Goal: Information Seeking & Learning: Learn about a topic

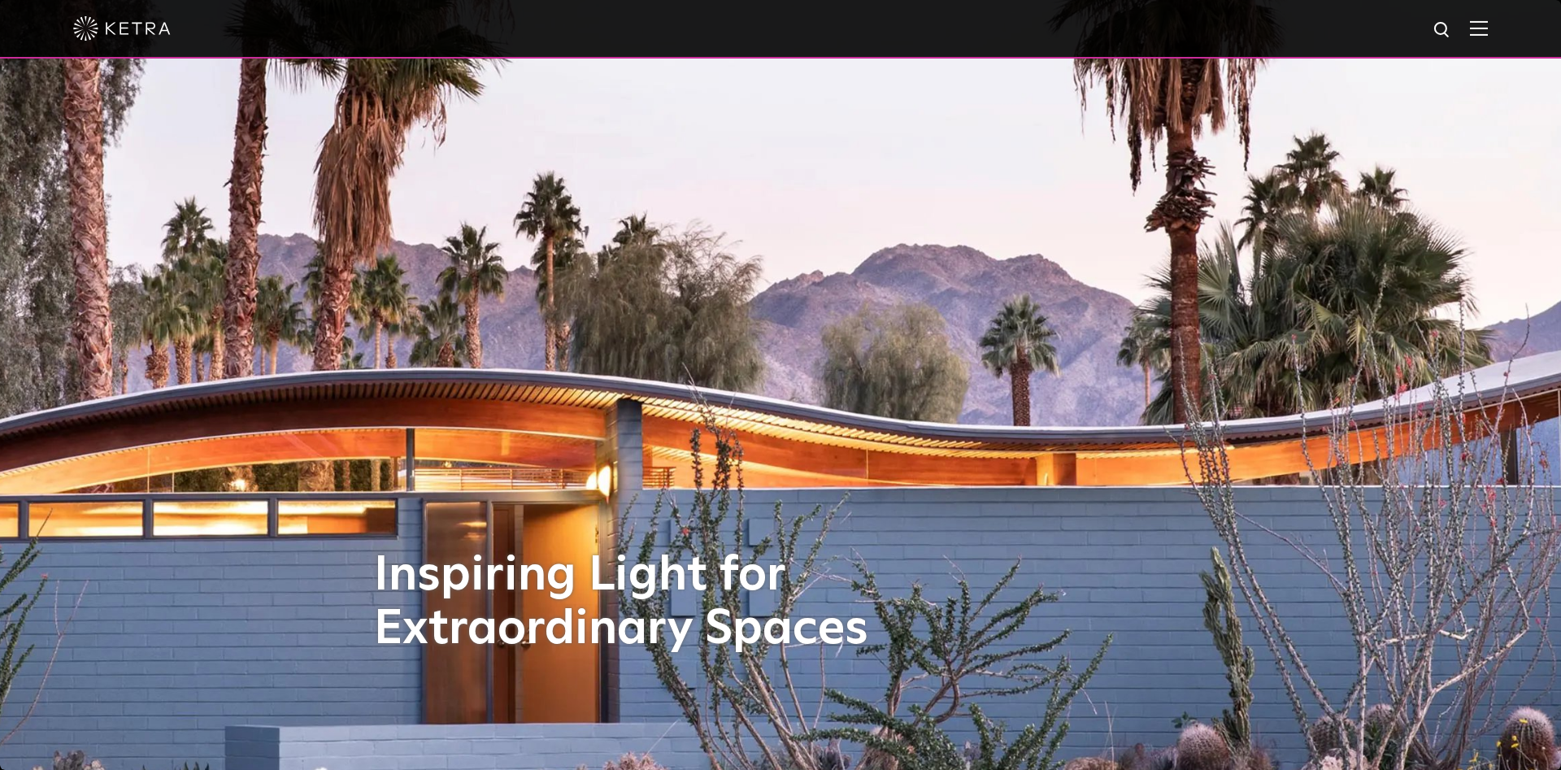
click at [1479, 29] on img at bounding box center [1479, 27] width 18 height 15
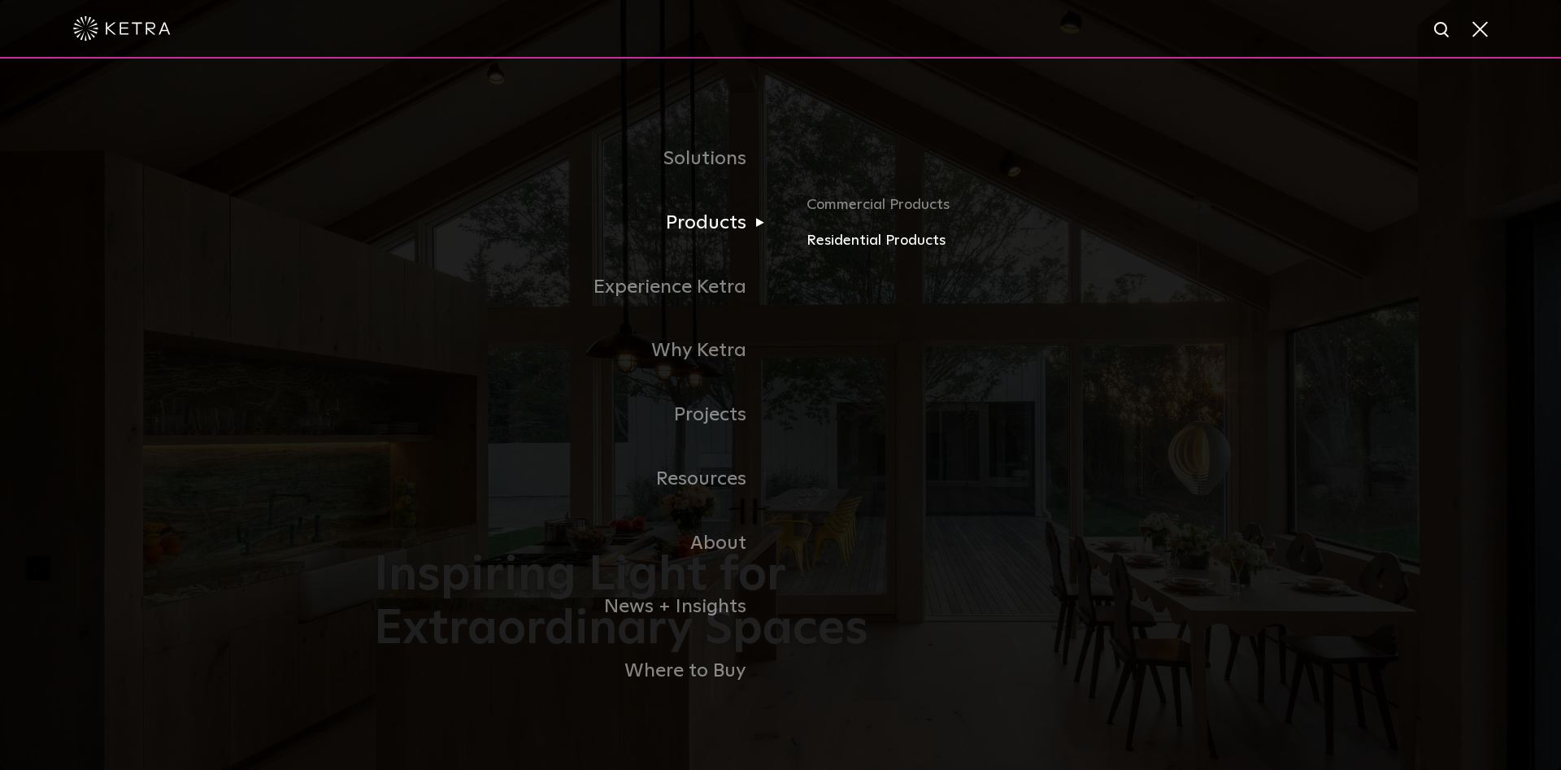
click at [907, 237] on link "Residential Products" at bounding box center [997, 241] width 381 height 24
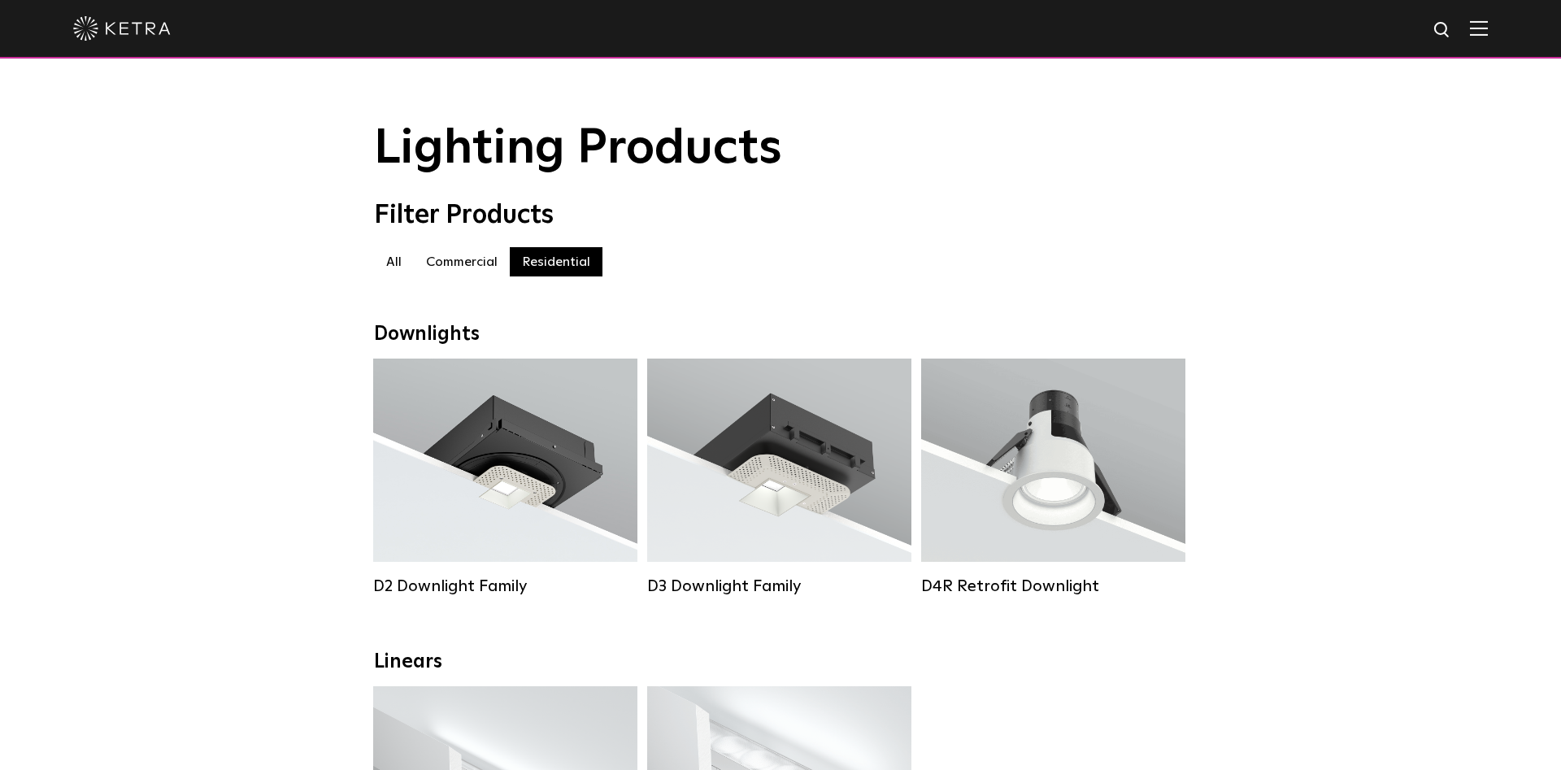
click at [461, 262] on label "Commercial" at bounding box center [462, 261] width 96 height 29
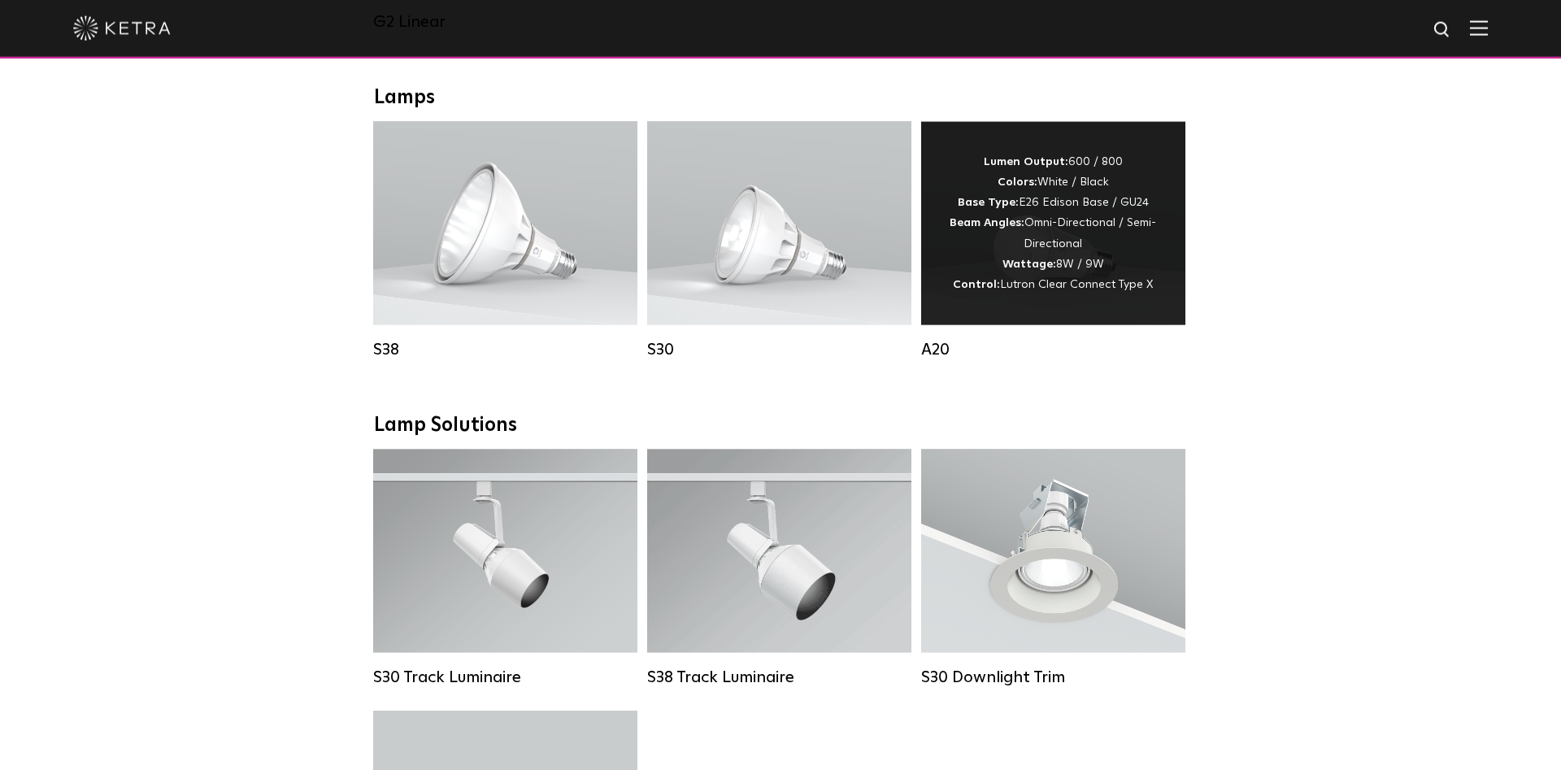
scroll to position [1161, 0]
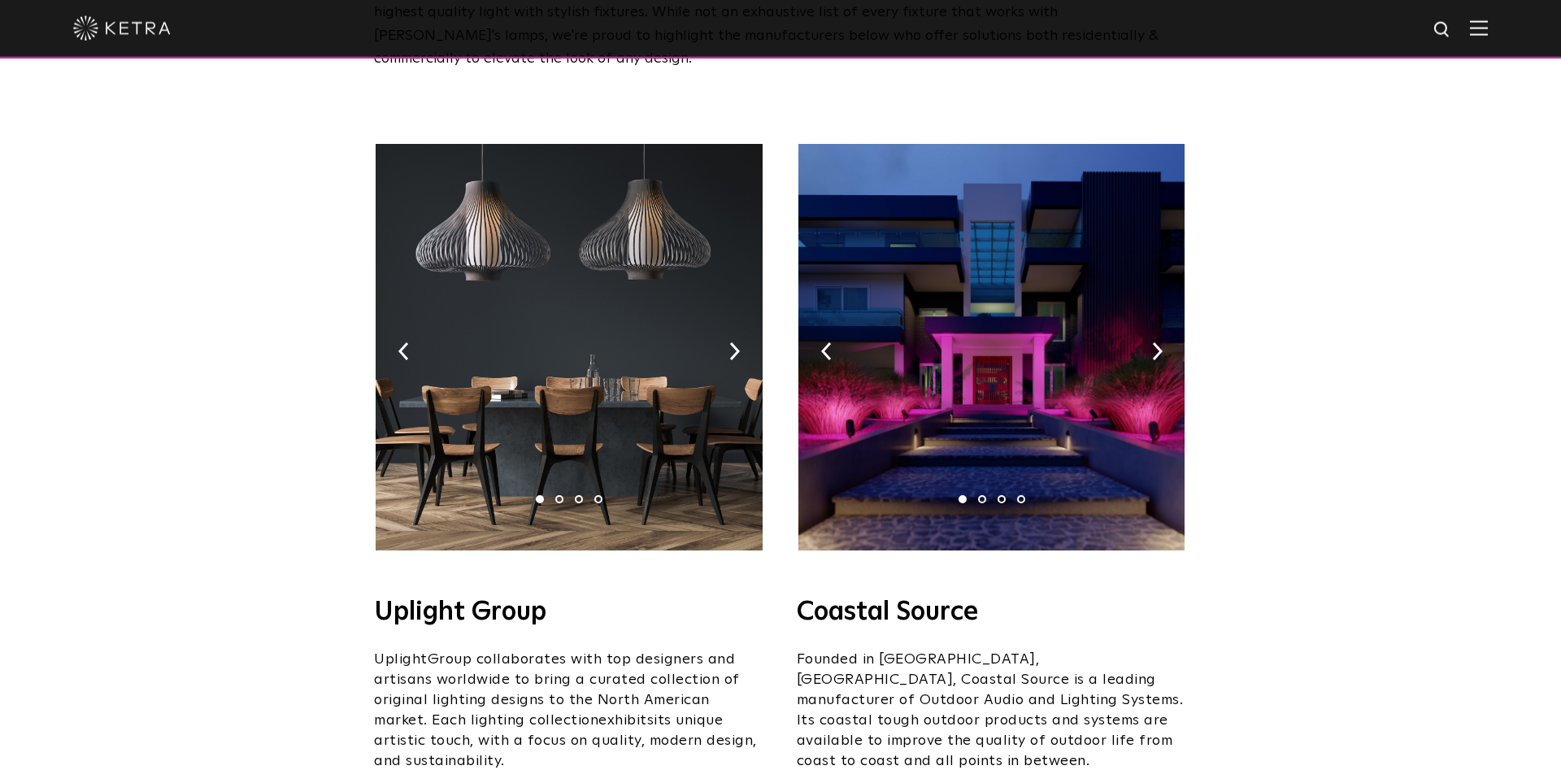
scroll to position [249, 0]
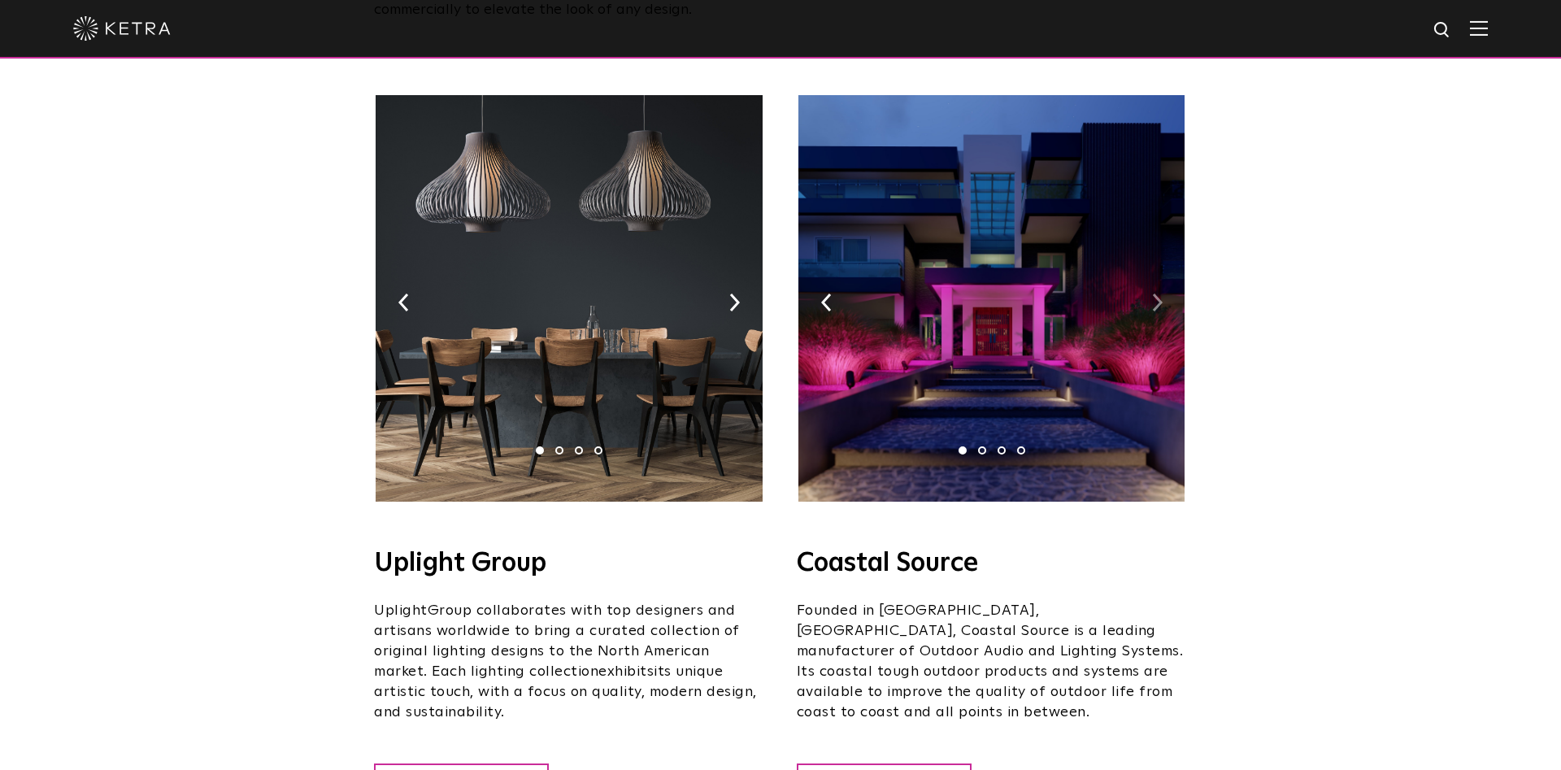
click at [1156, 294] on img at bounding box center [1157, 303] width 11 height 18
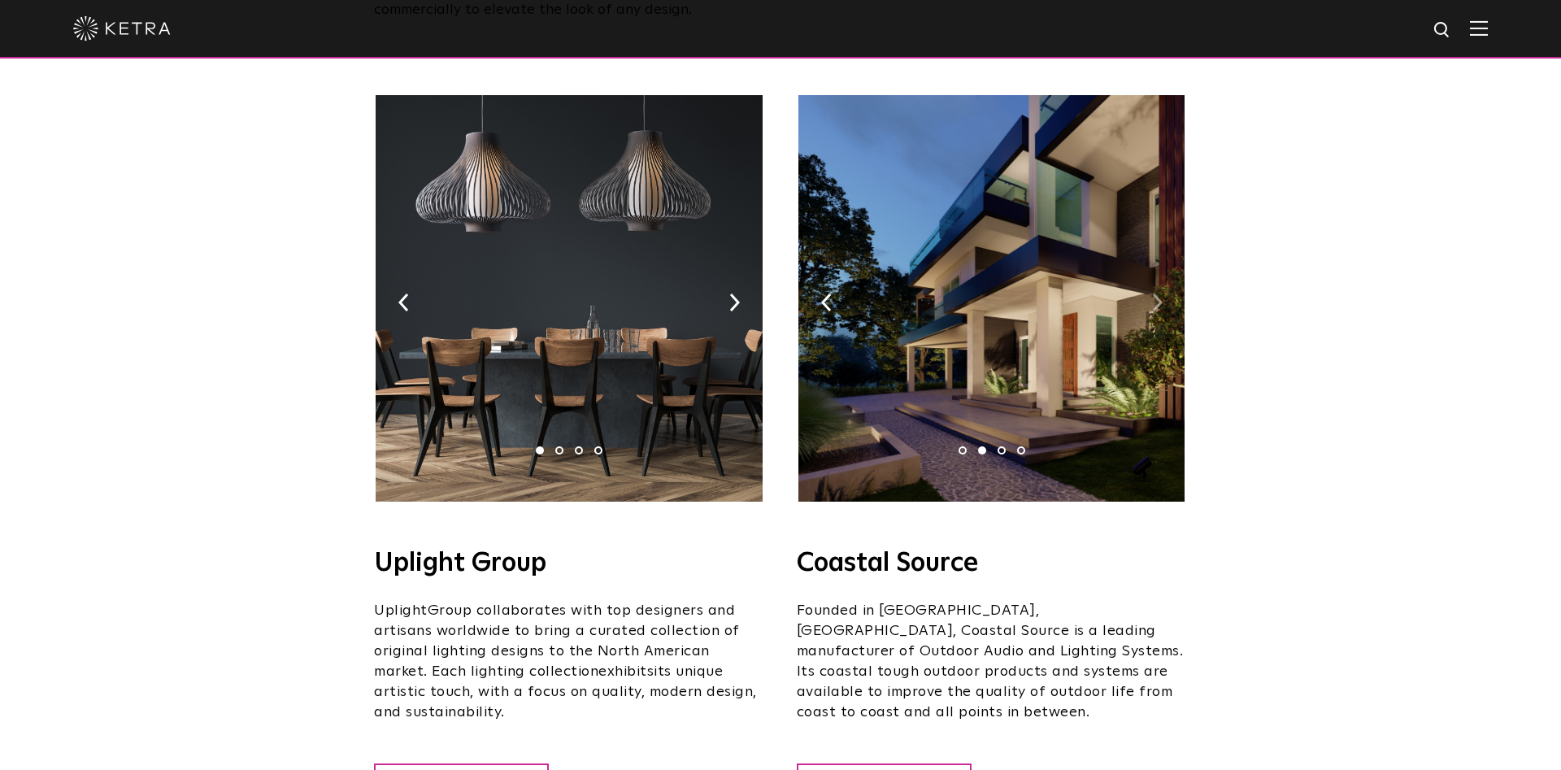
click at [1156, 294] on img at bounding box center [1157, 303] width 11 height 18
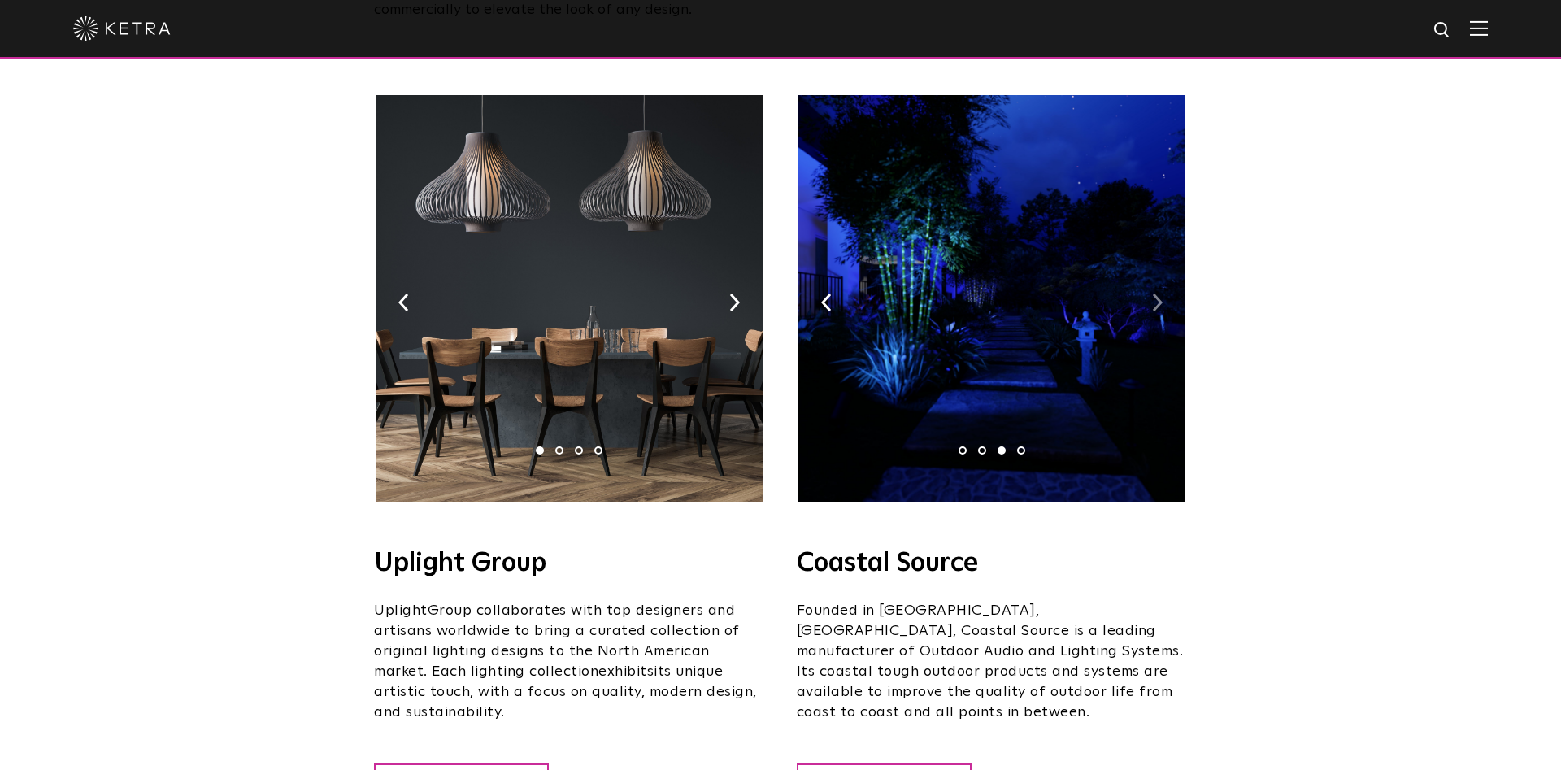
click at [1156, 294] on img at bounding box center [1157, 303] width 11 height 18
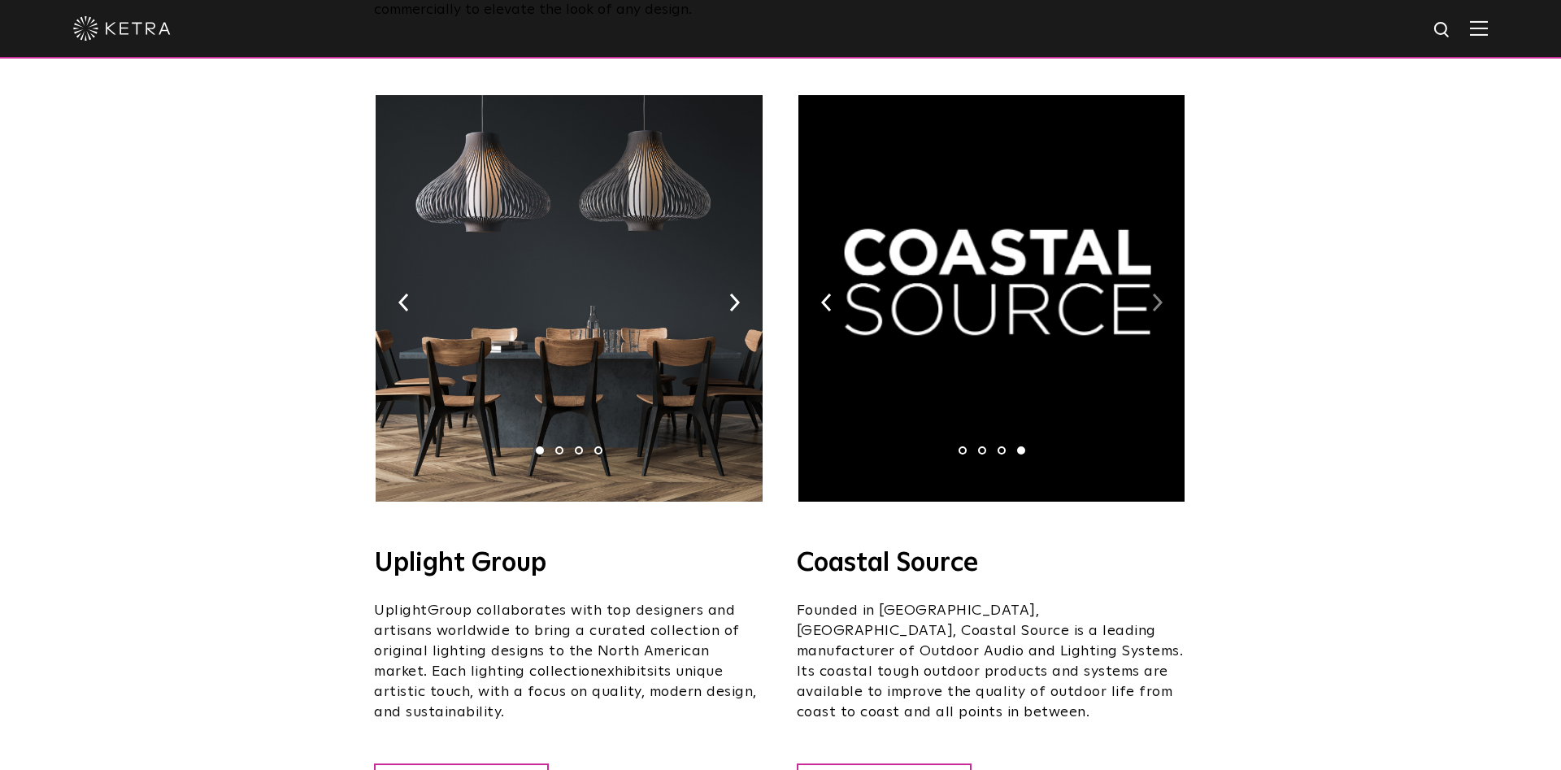
click at [1156, 294] on img at bounding box center [1157, 303] width 11 height 18
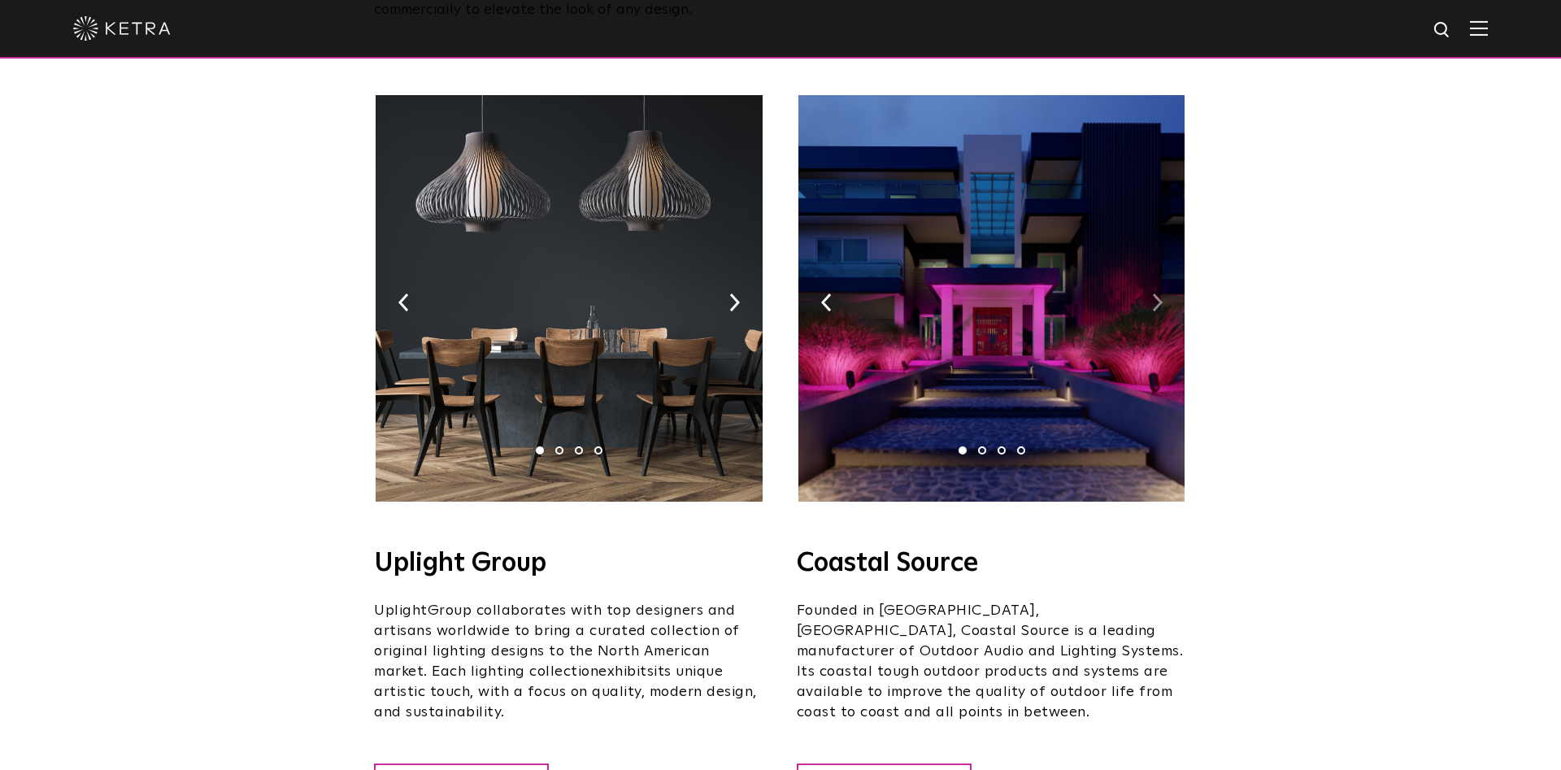
click at [1156, 294] on img at bounding box center [1157, 303] width 11 height 18
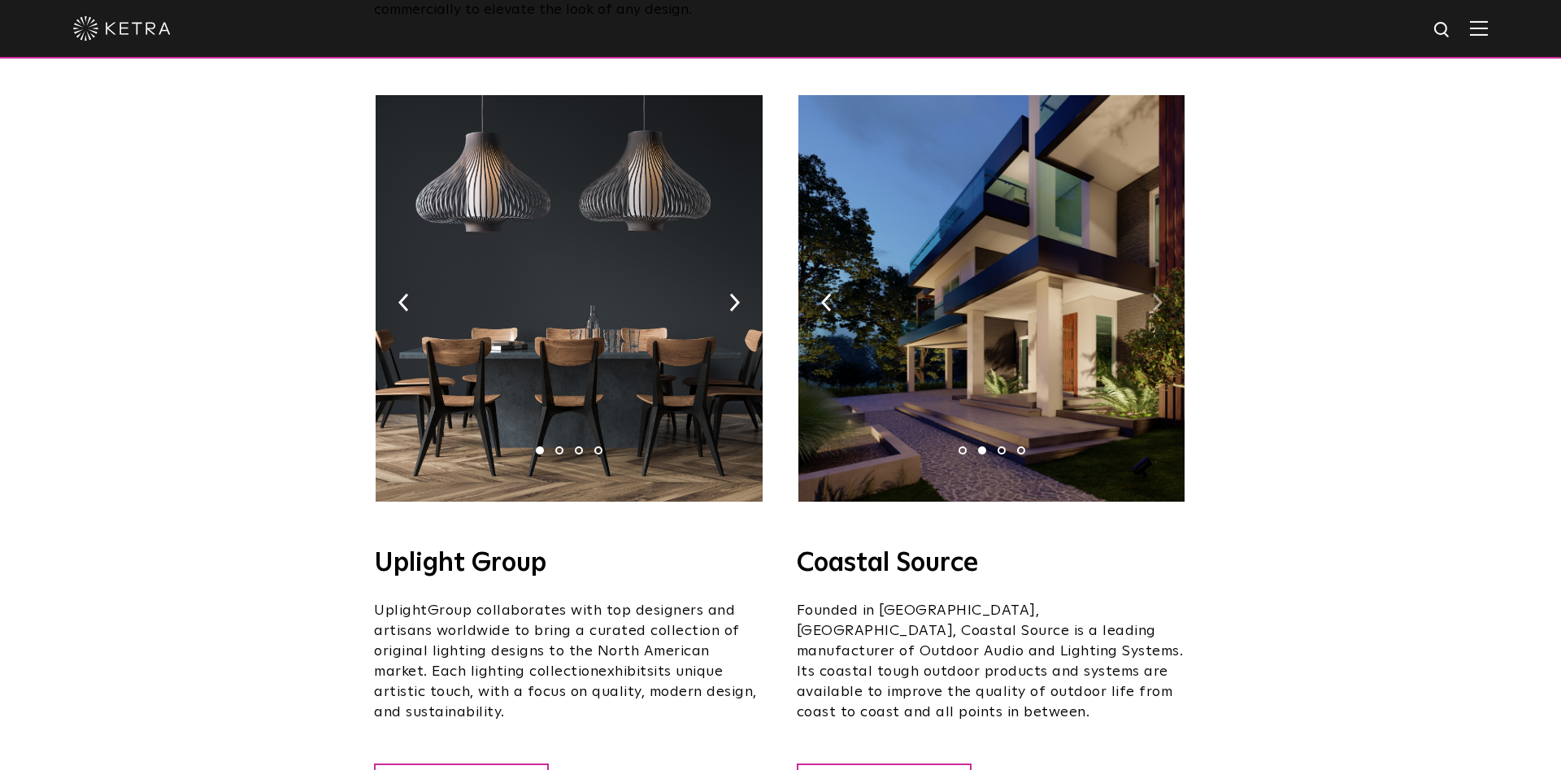
click at [1156, 294] on img at bounding box center [1157, 303] width 11 height 18
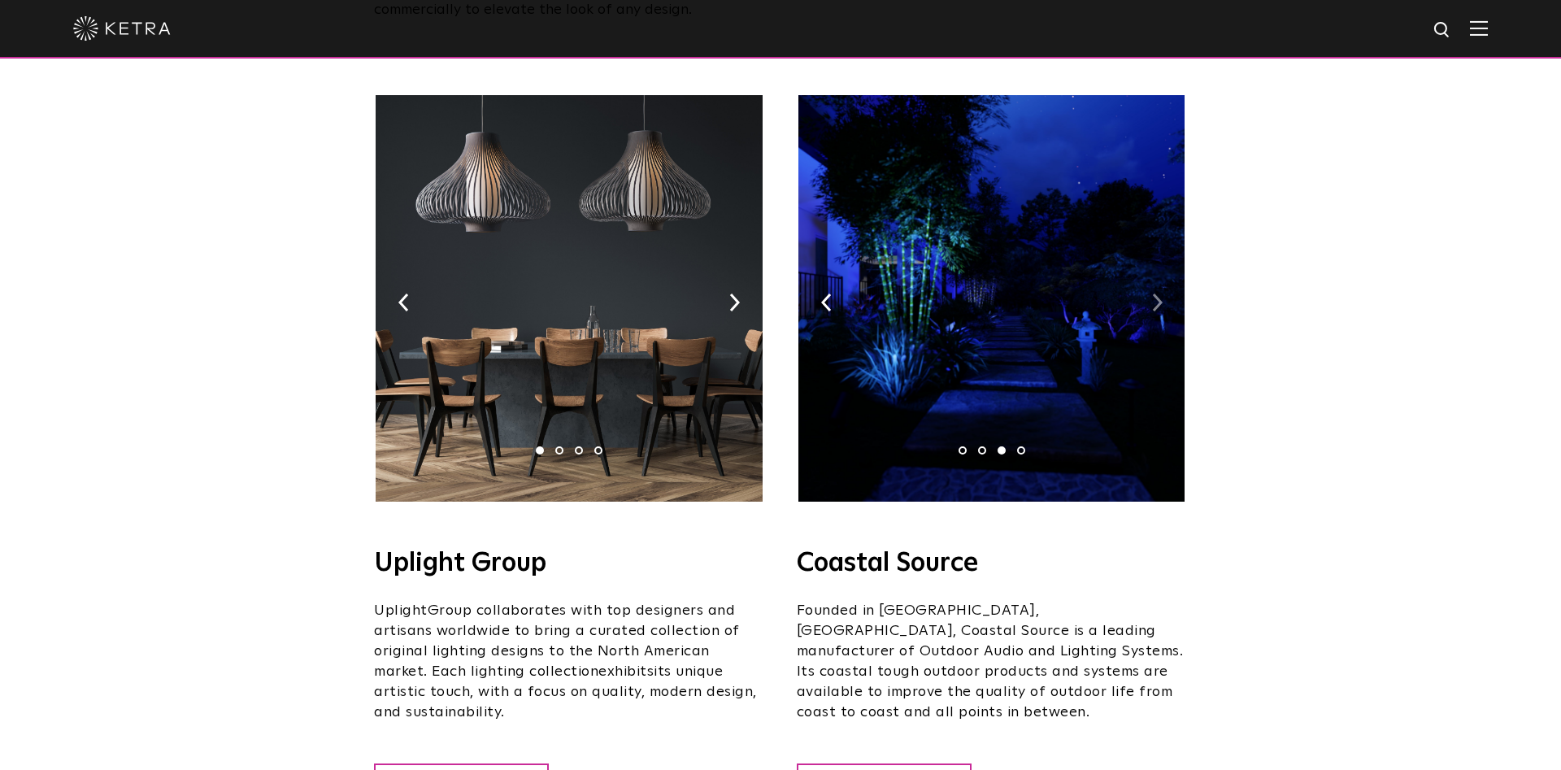
click at [1156, 294] on img at bounding box center [1157, 303] width 11 height 18
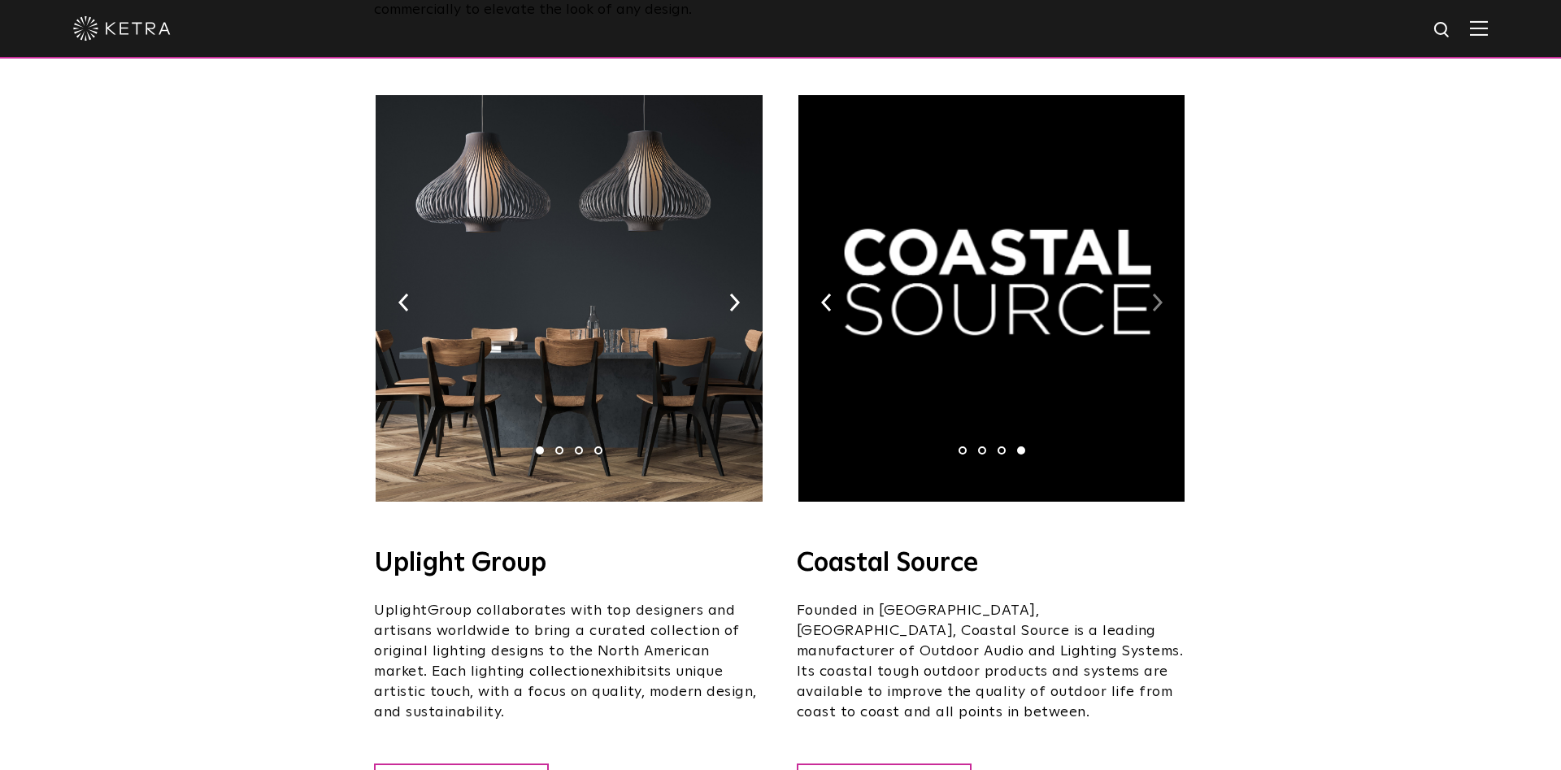
click at [1156, 294] on img at bounding box center [1157, 303] width 11 height 18
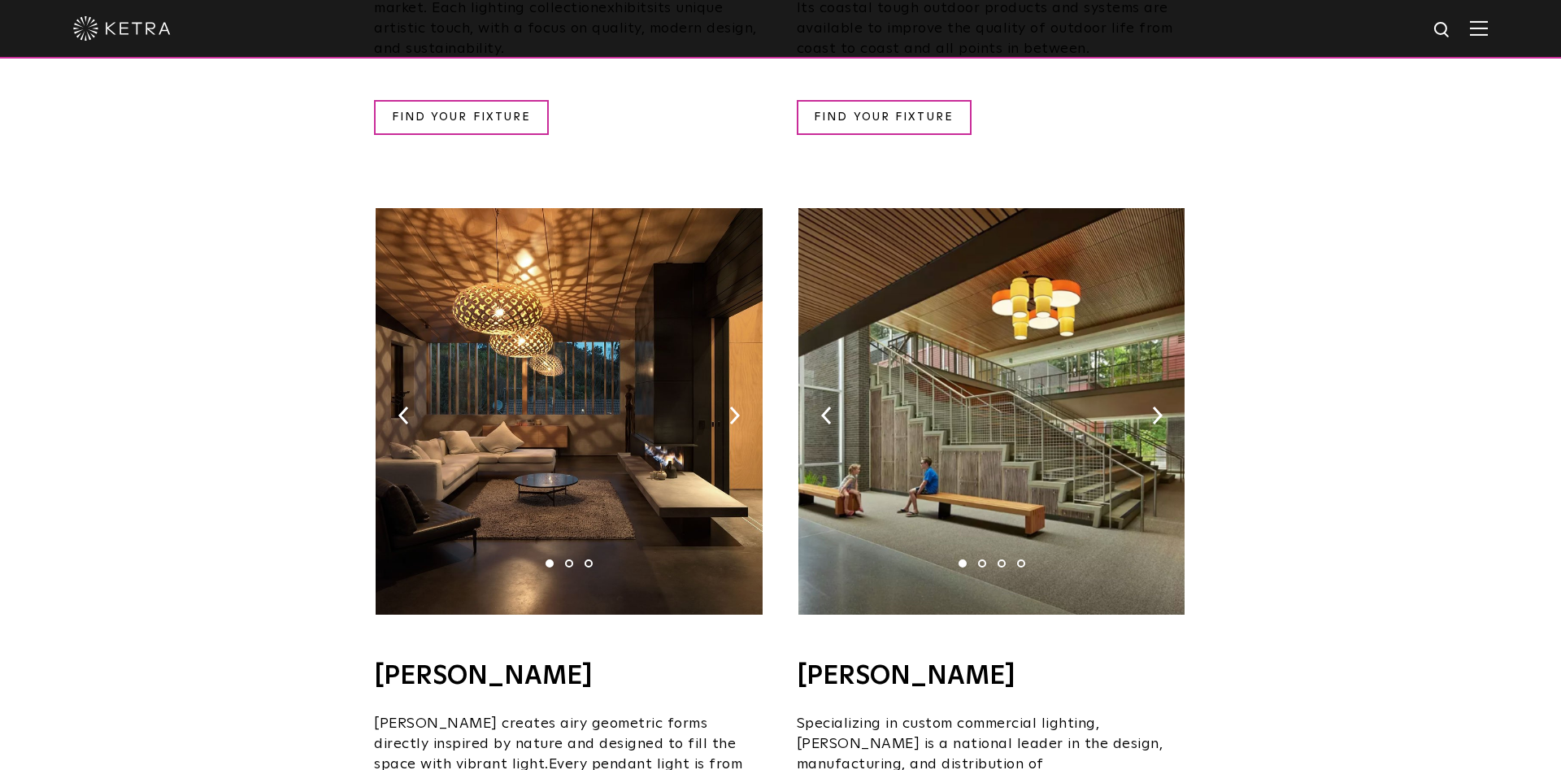
scroll to position [995, 0]
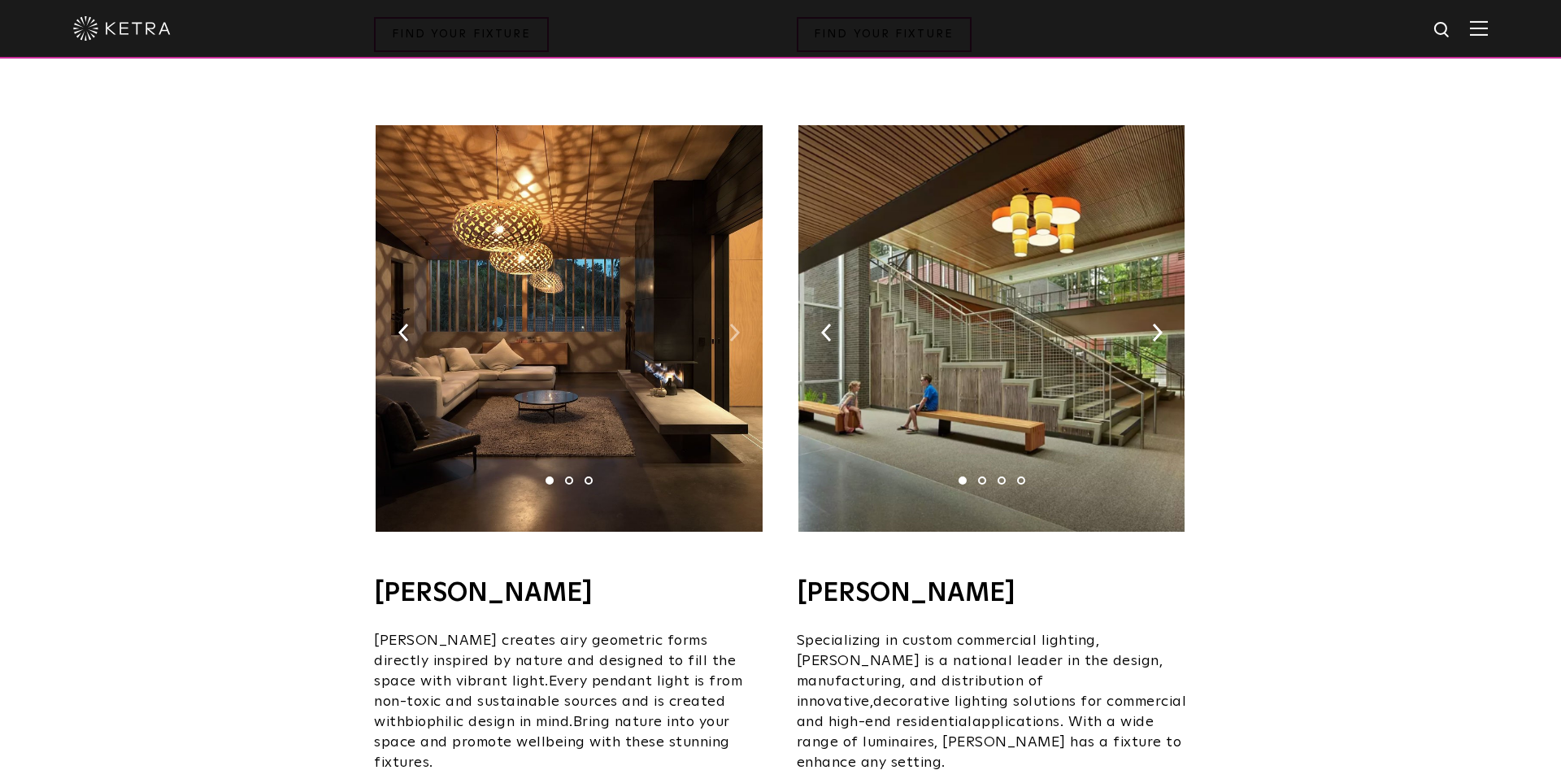
click at [736, 324] on img at bounding box center [734, 333] width 11 height 18
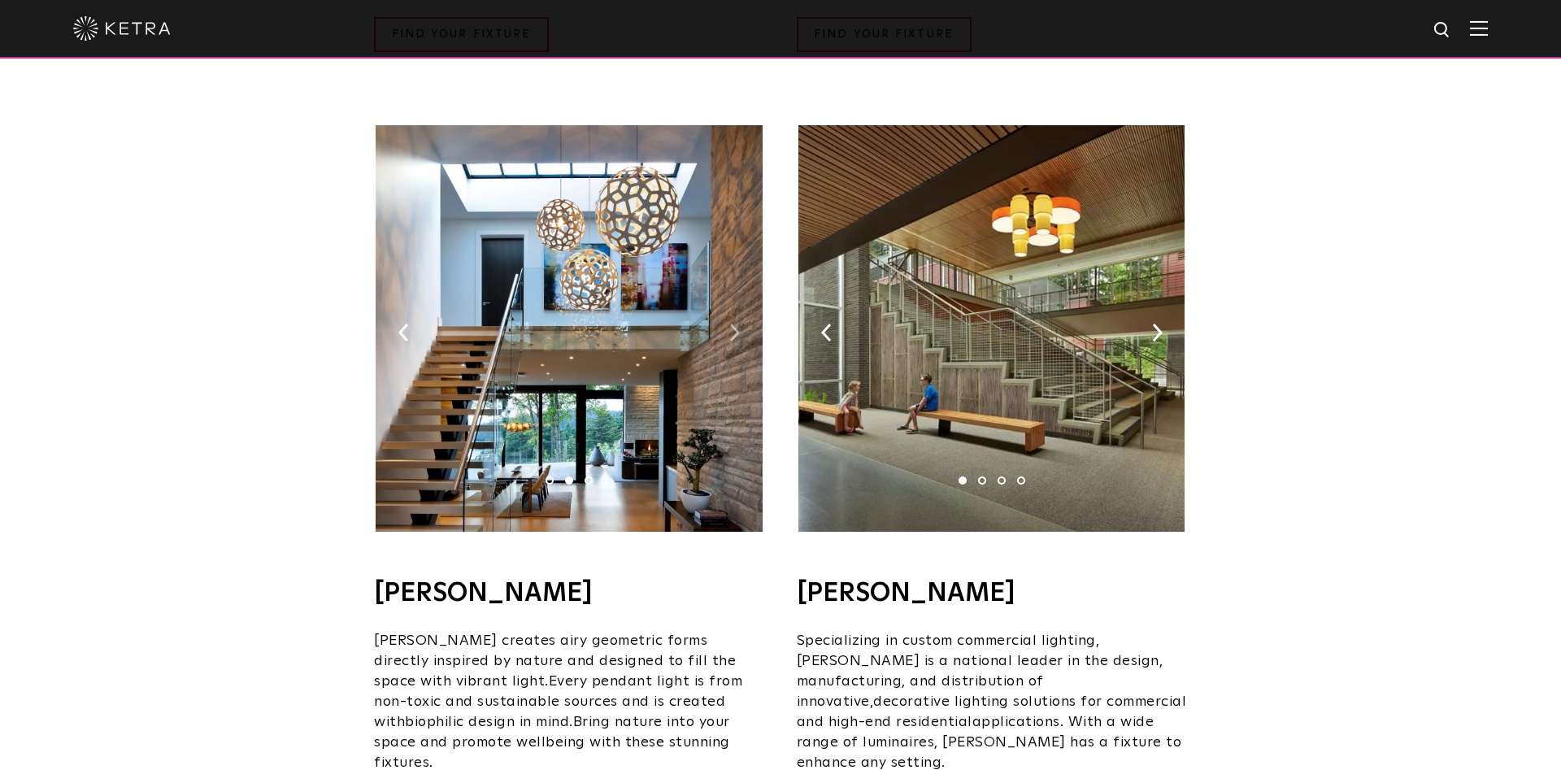
click at [736, 324] on img at bounding box center [734, 333] width 11 height 18
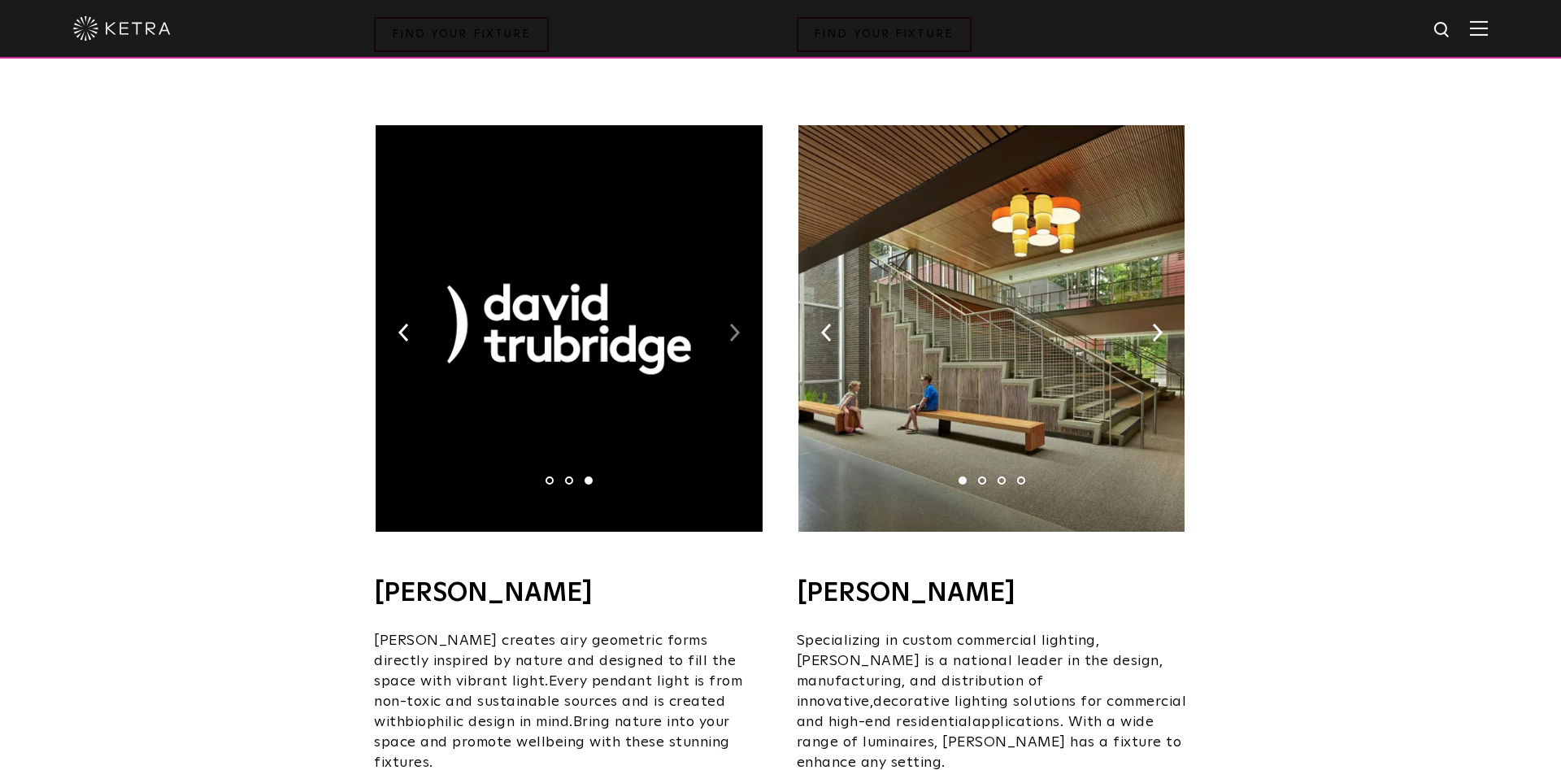
click at [736, 324] on img at bounding box center [734, 333] width 11 height 18
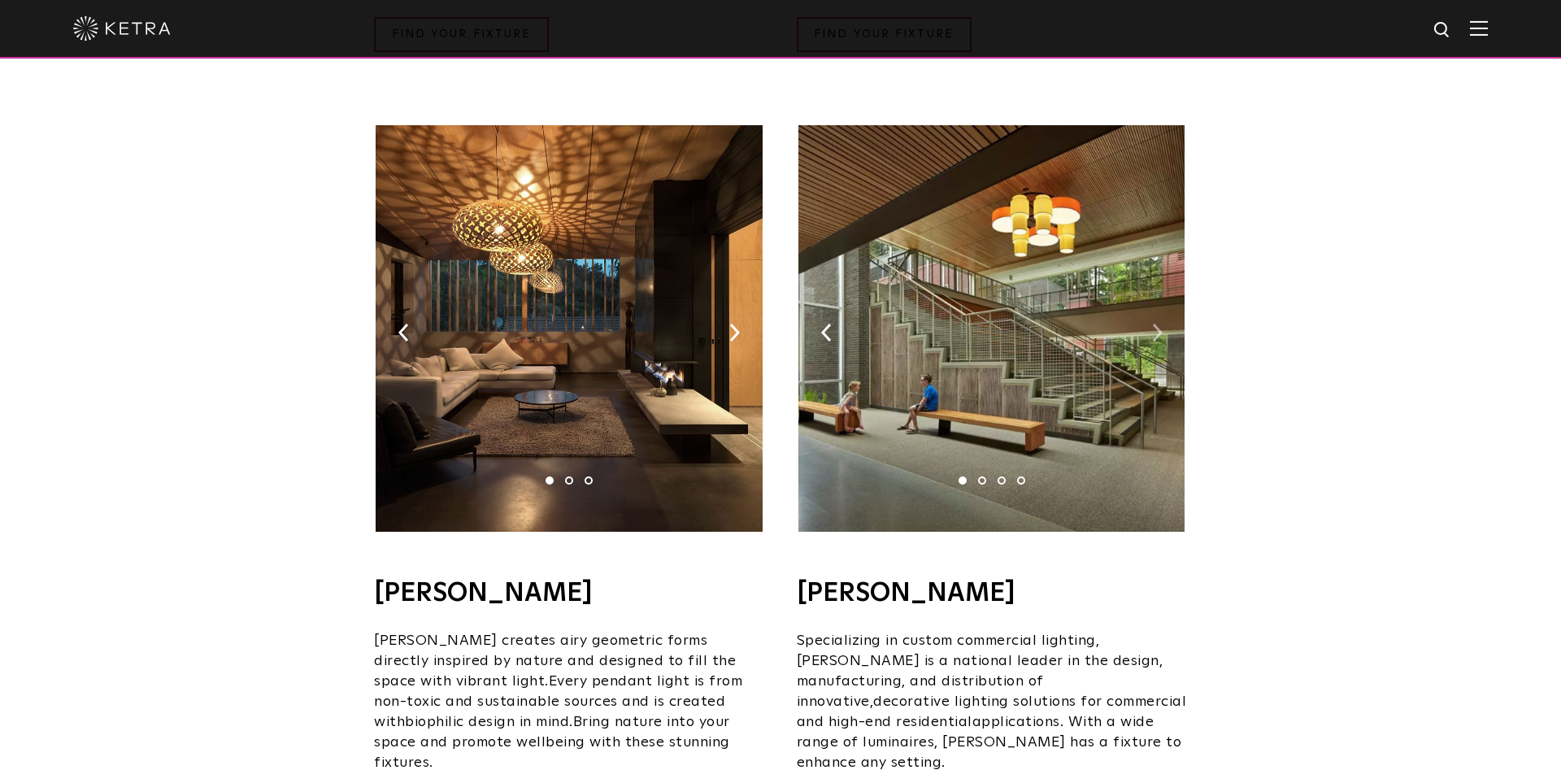
click at [1158, 324] on img at bounding box center [1157, 333] width 11 height 18
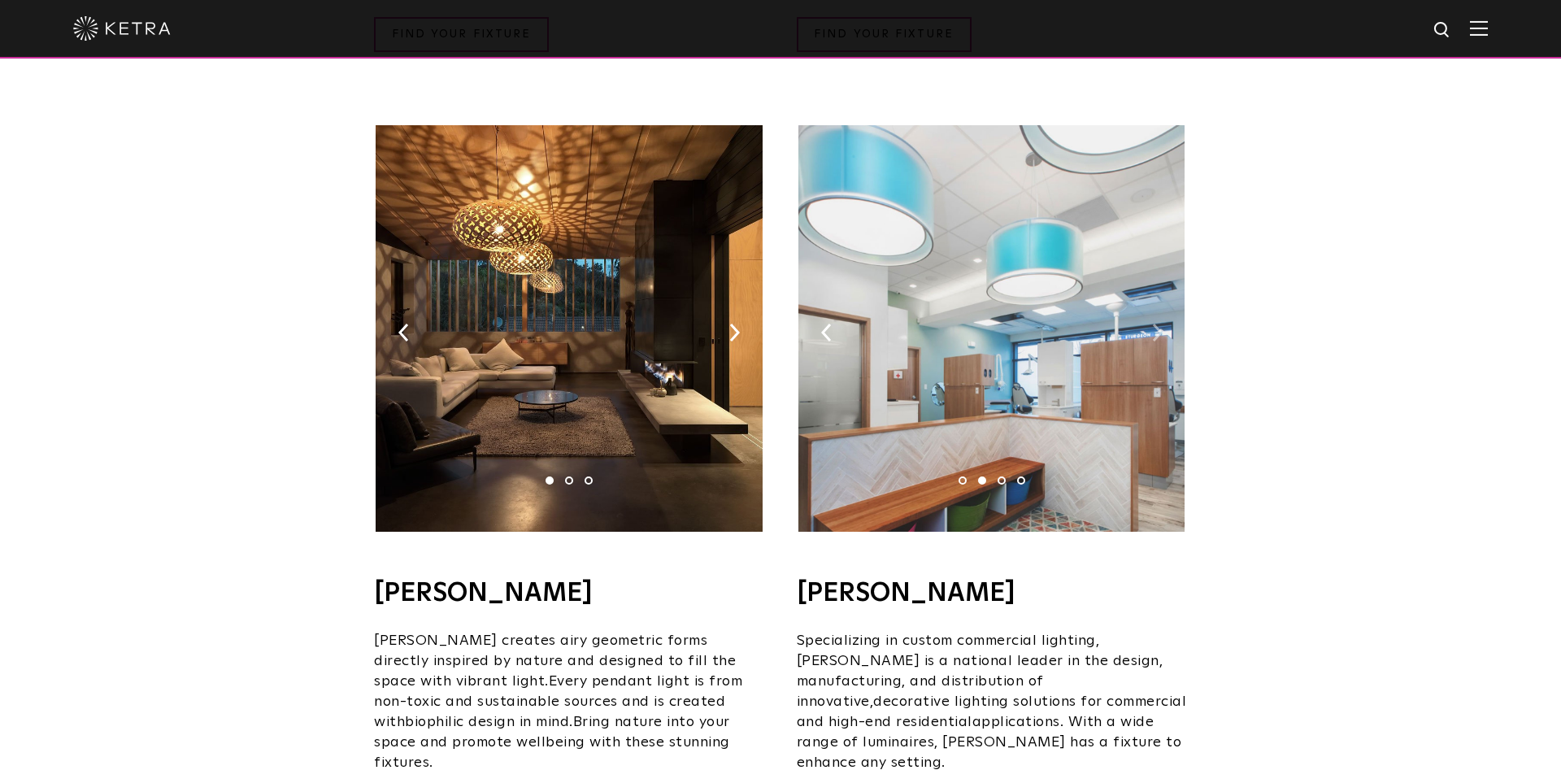
click at [1158, 324] on img at bounding box center [1157, 333] width 11 height 18
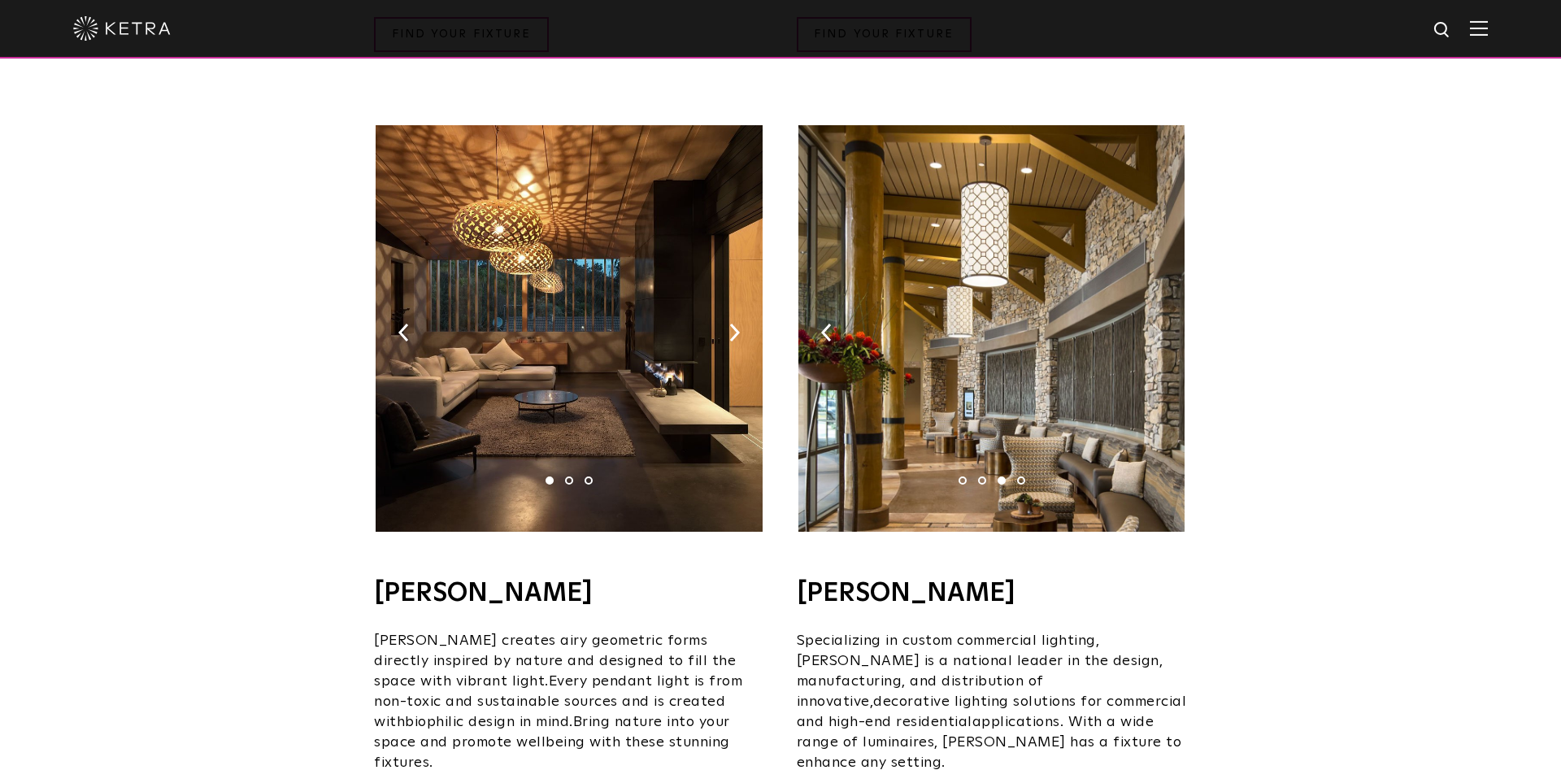
click at [1158, 324] on img at bounding box center [1157, 333] width 11 height 18
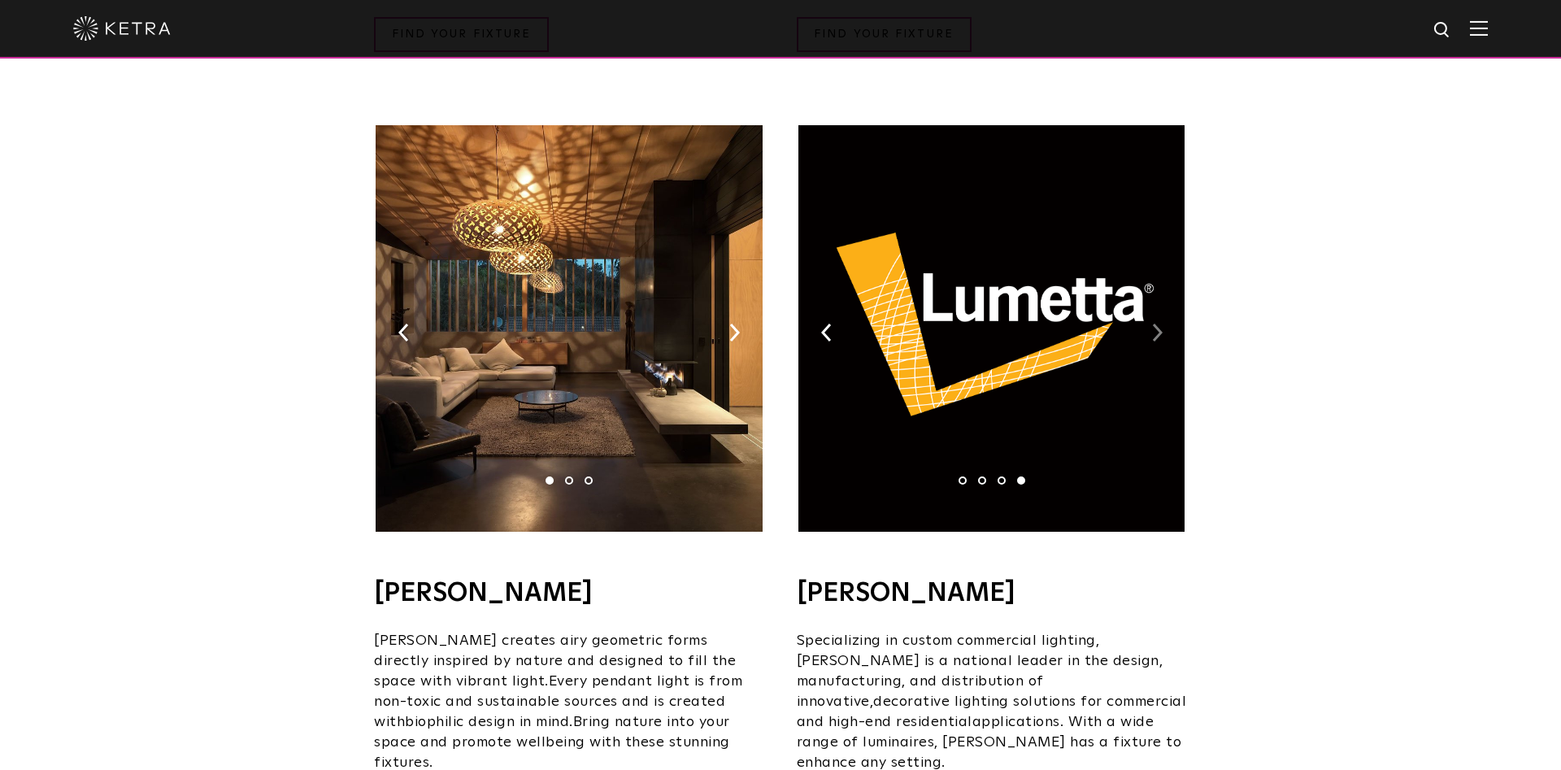
click at [1158, 324] on img at bounding box center [1157, 333] width 11 height 18
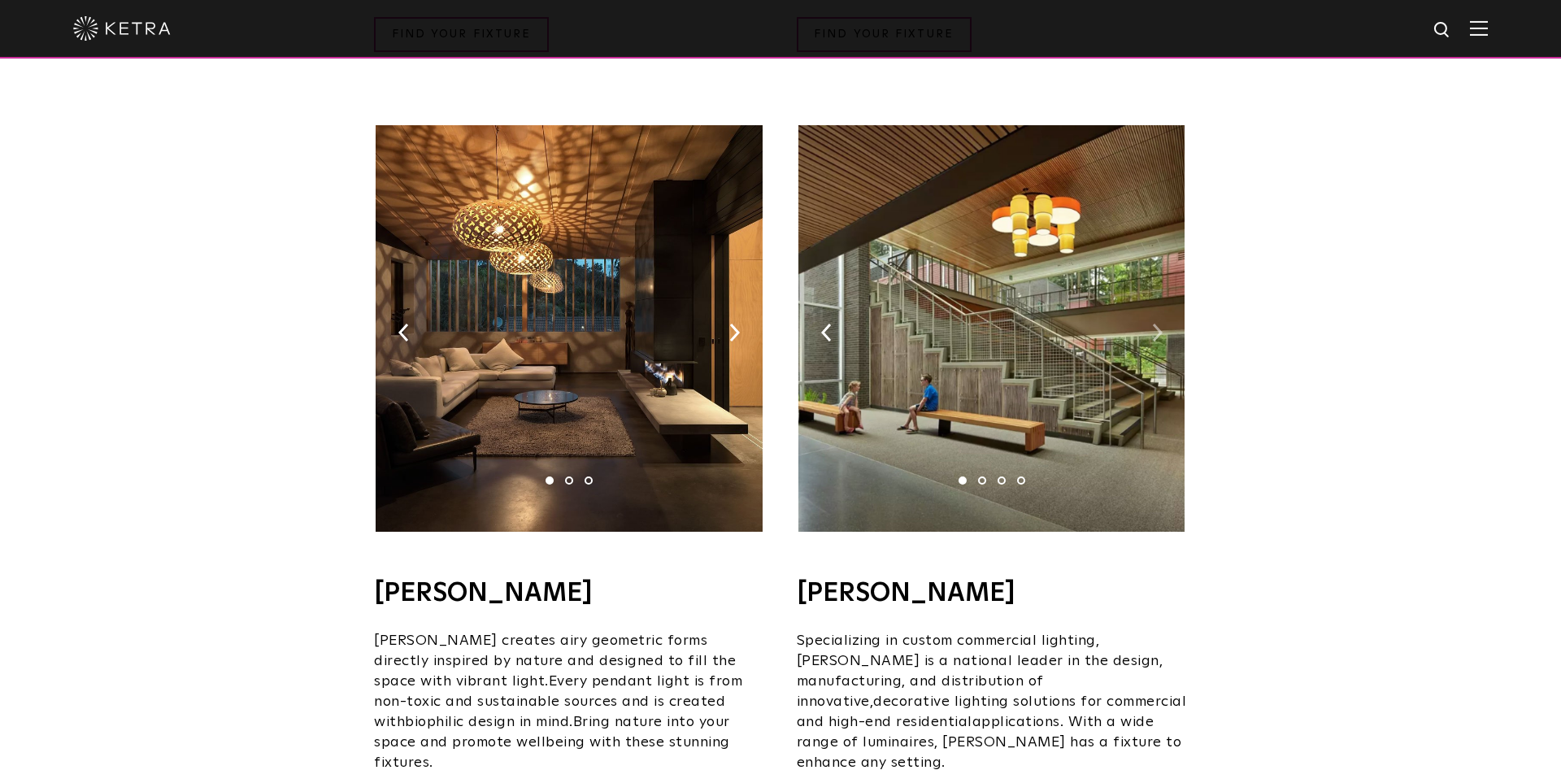
click at [1158, 324] on img at bounding box center [1157, 333] width 11 height 18
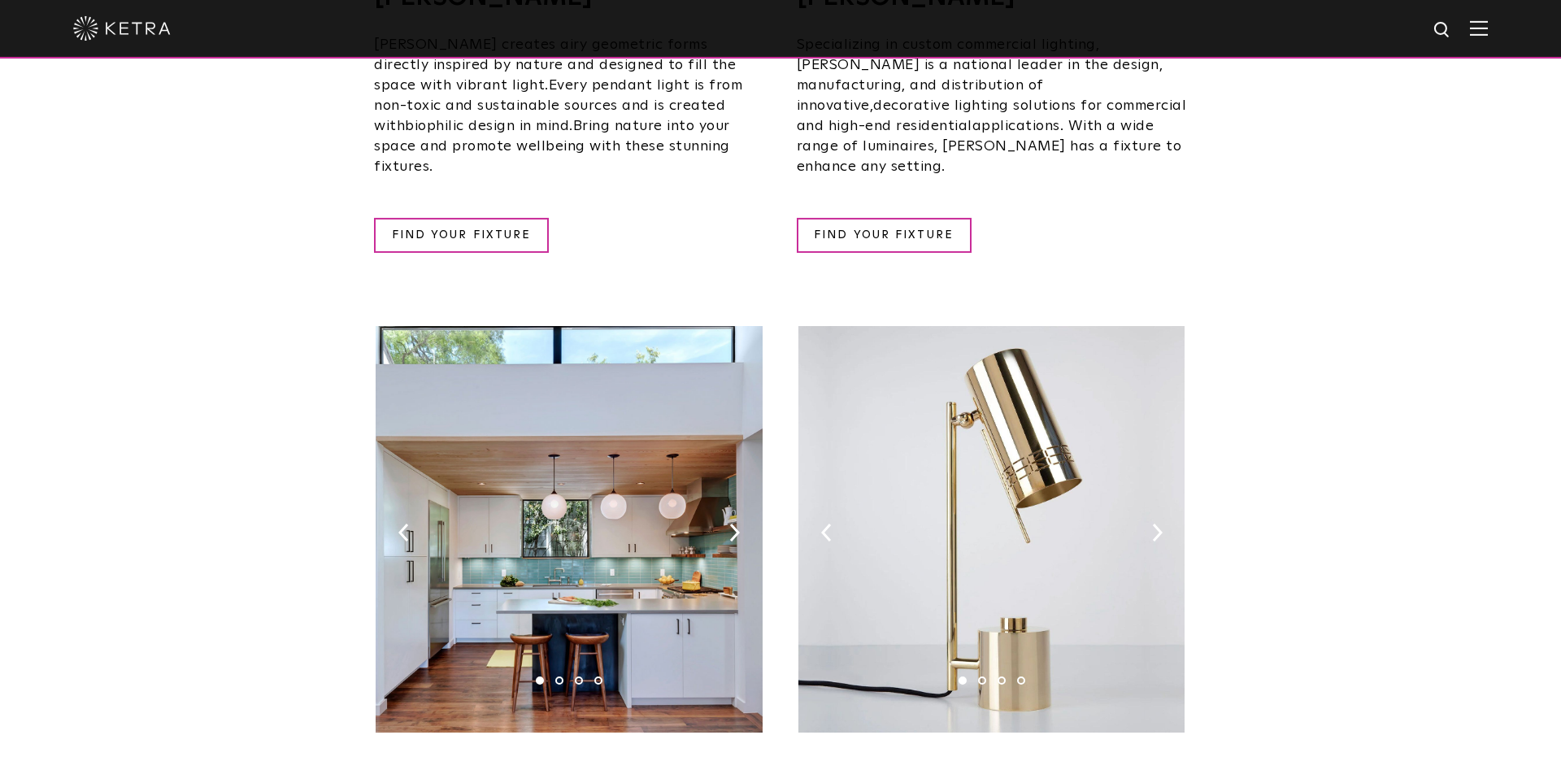
scroll to position [1742, 0]
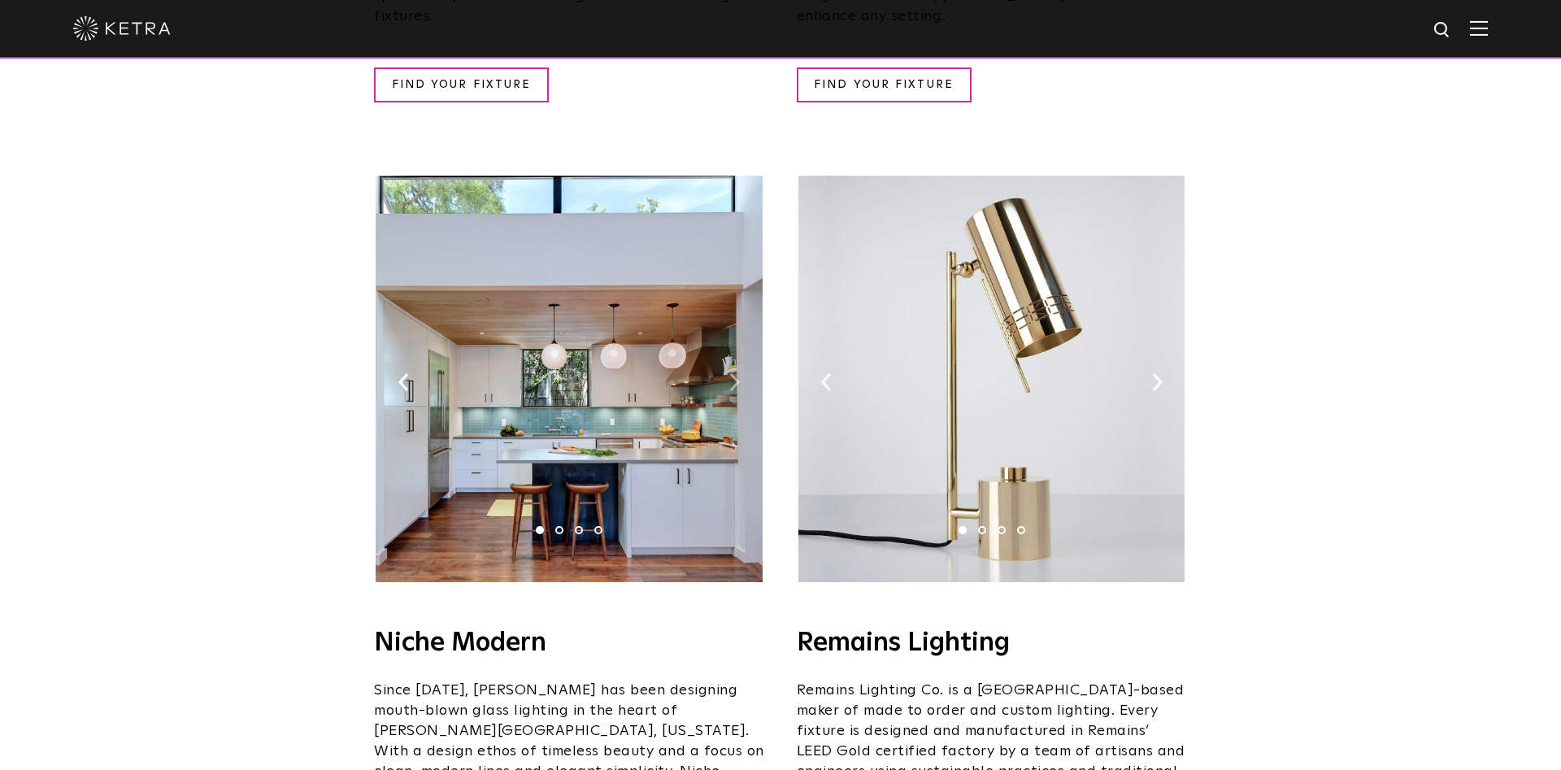
click at [739, 373] on img at bounding box center [734, 382] width 11 height 18
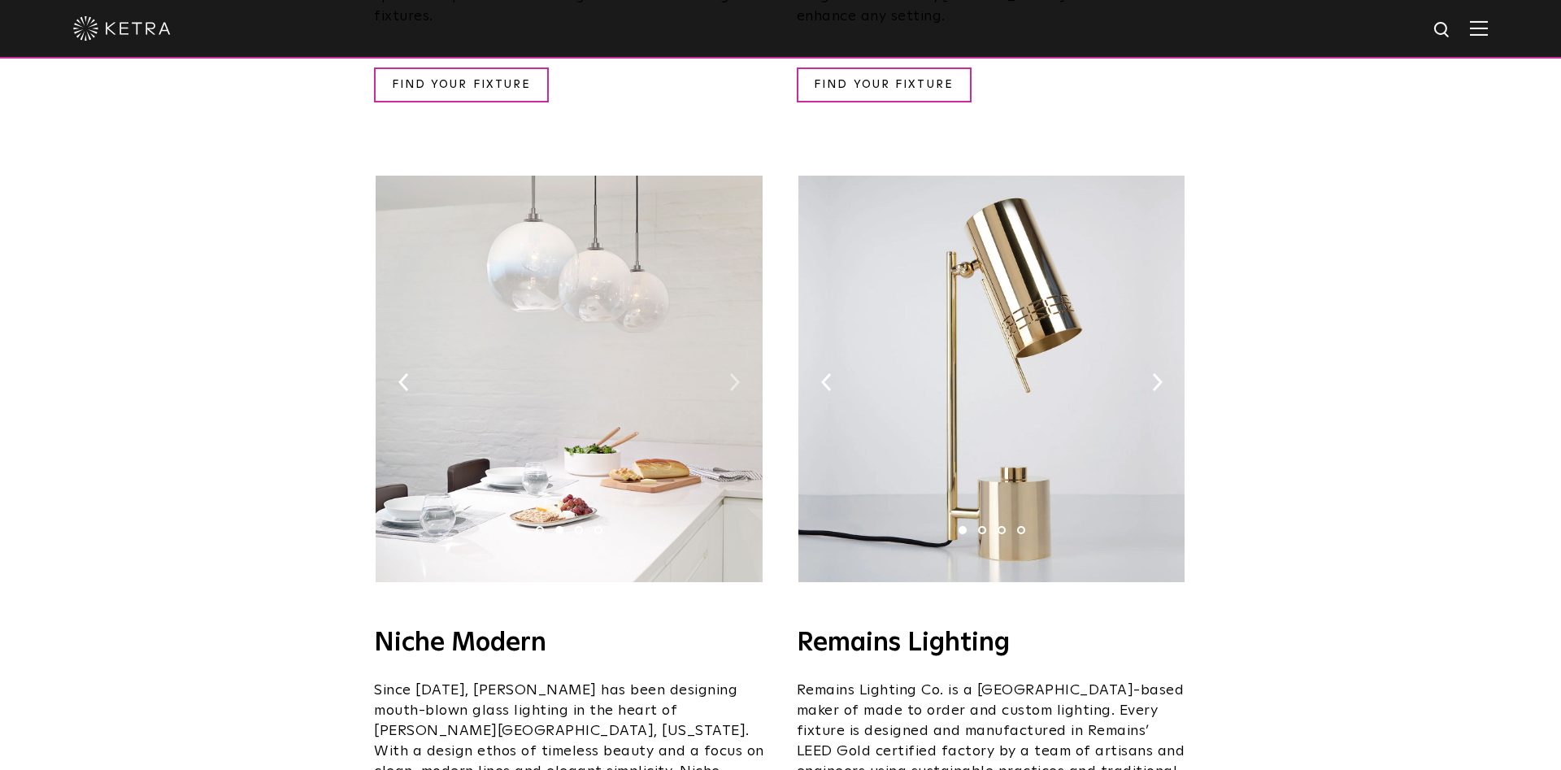
click at [739, 373] on img at bounding box center [734, 382] width 11 height 18
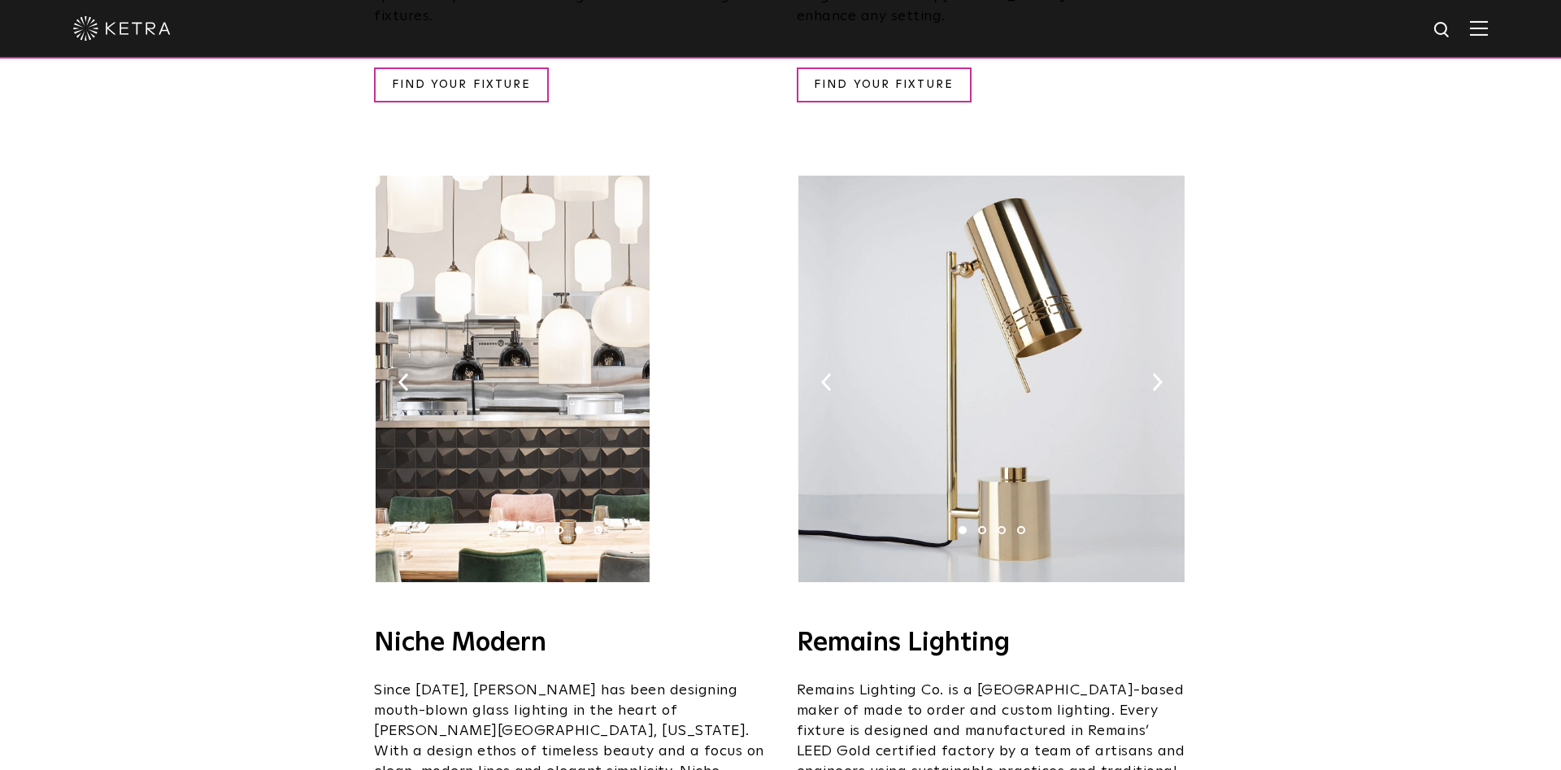
click at [739, 373] on img at bounding box center [734, 382] width 11 height 18
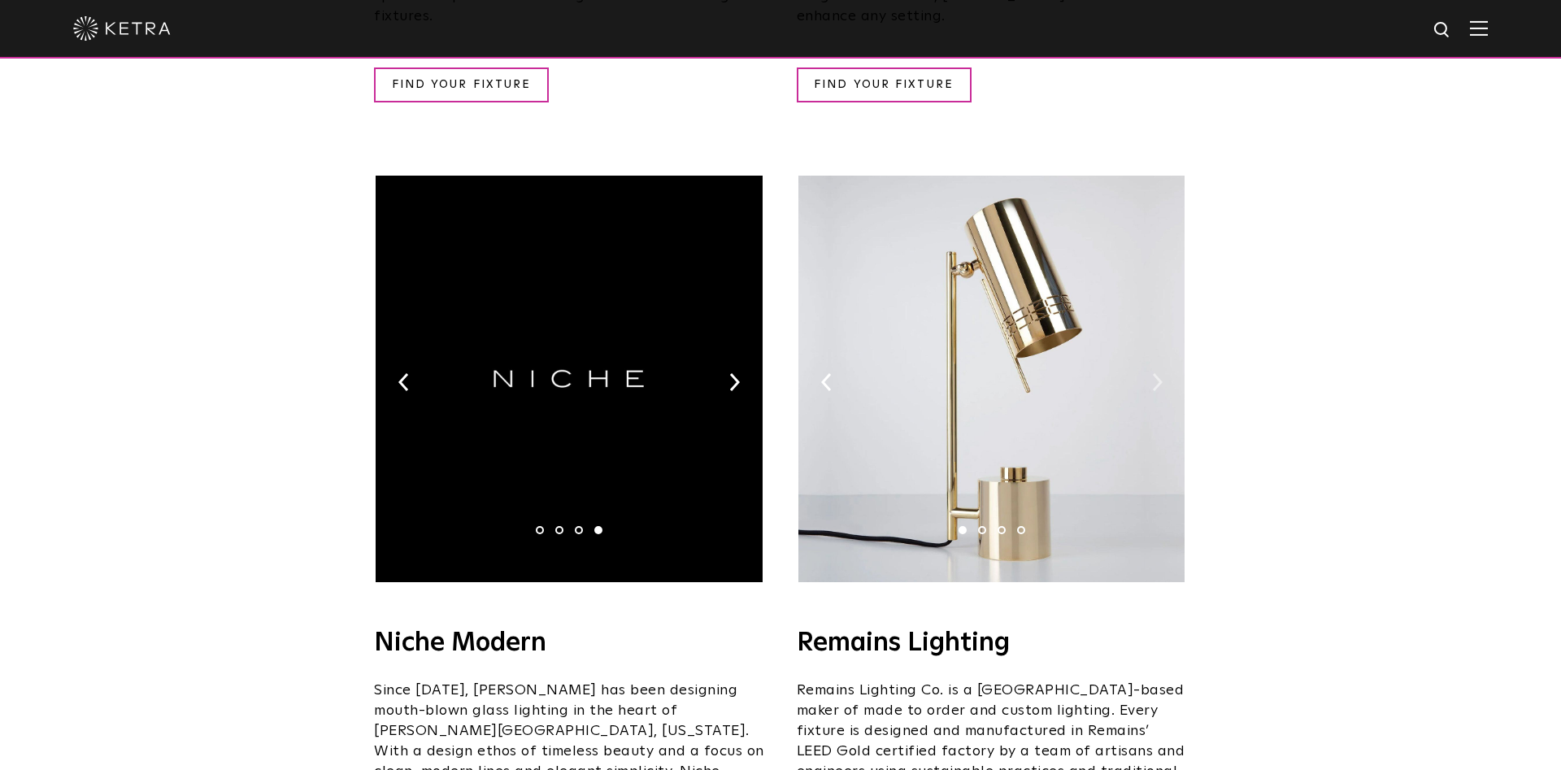
click at [1154, 373] on img at bounding box center [1157, 382] width 11 height 18
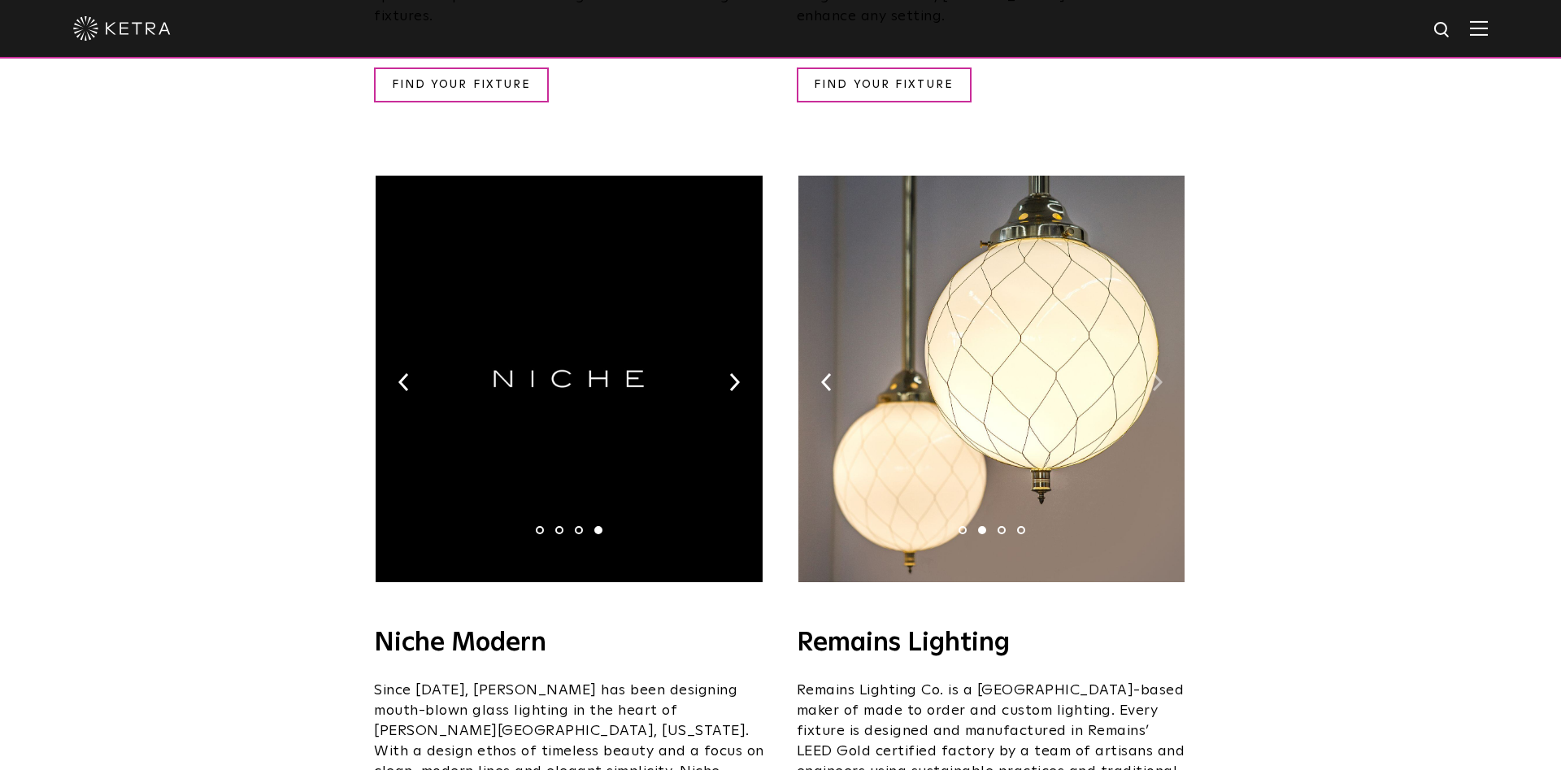
click at [1154, 373] on img at bounding box center [1157, 382] width 11 height 18
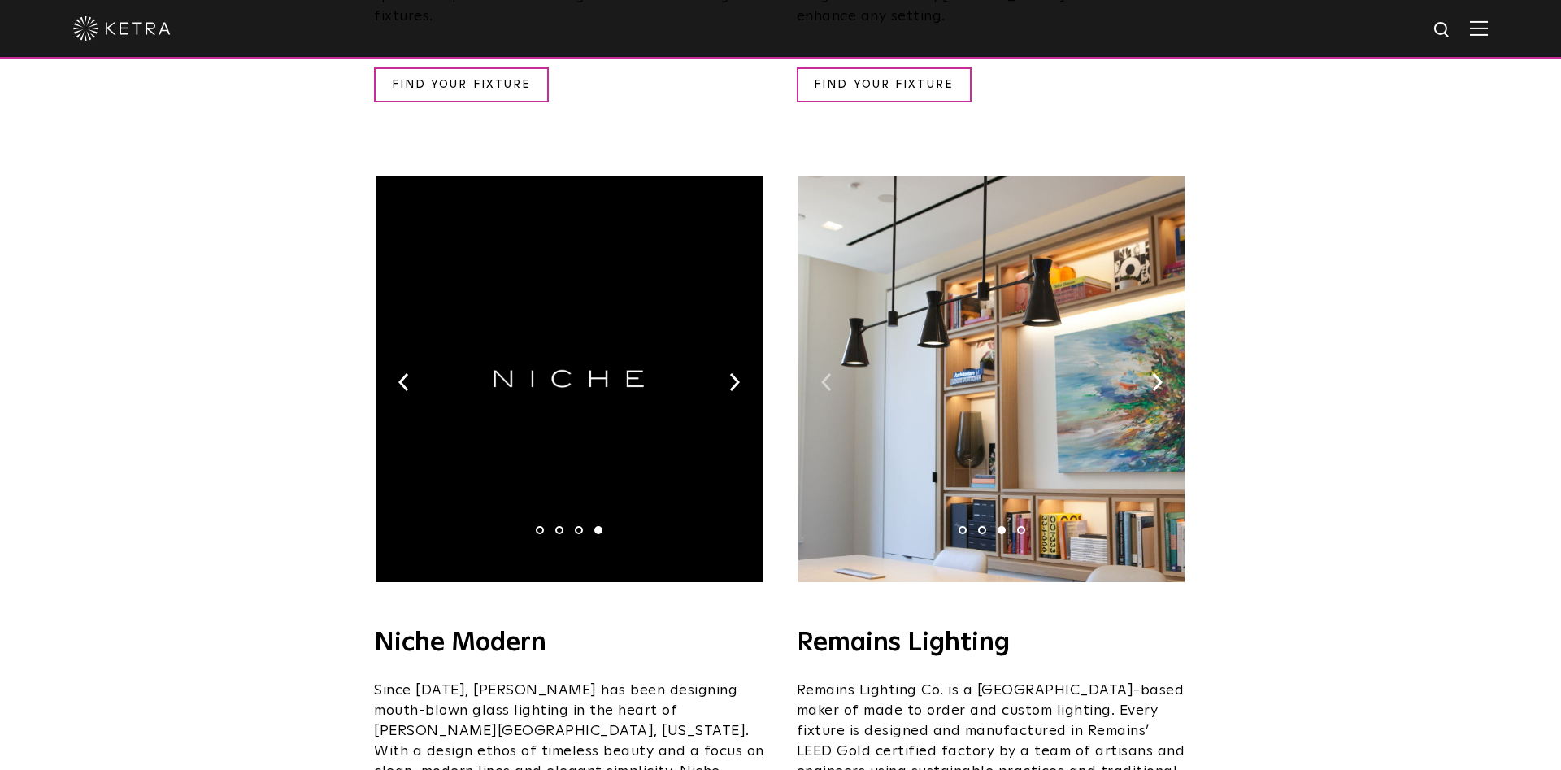
click at [829, 373] on img at bounding box center [826, 382] width 11 height 18
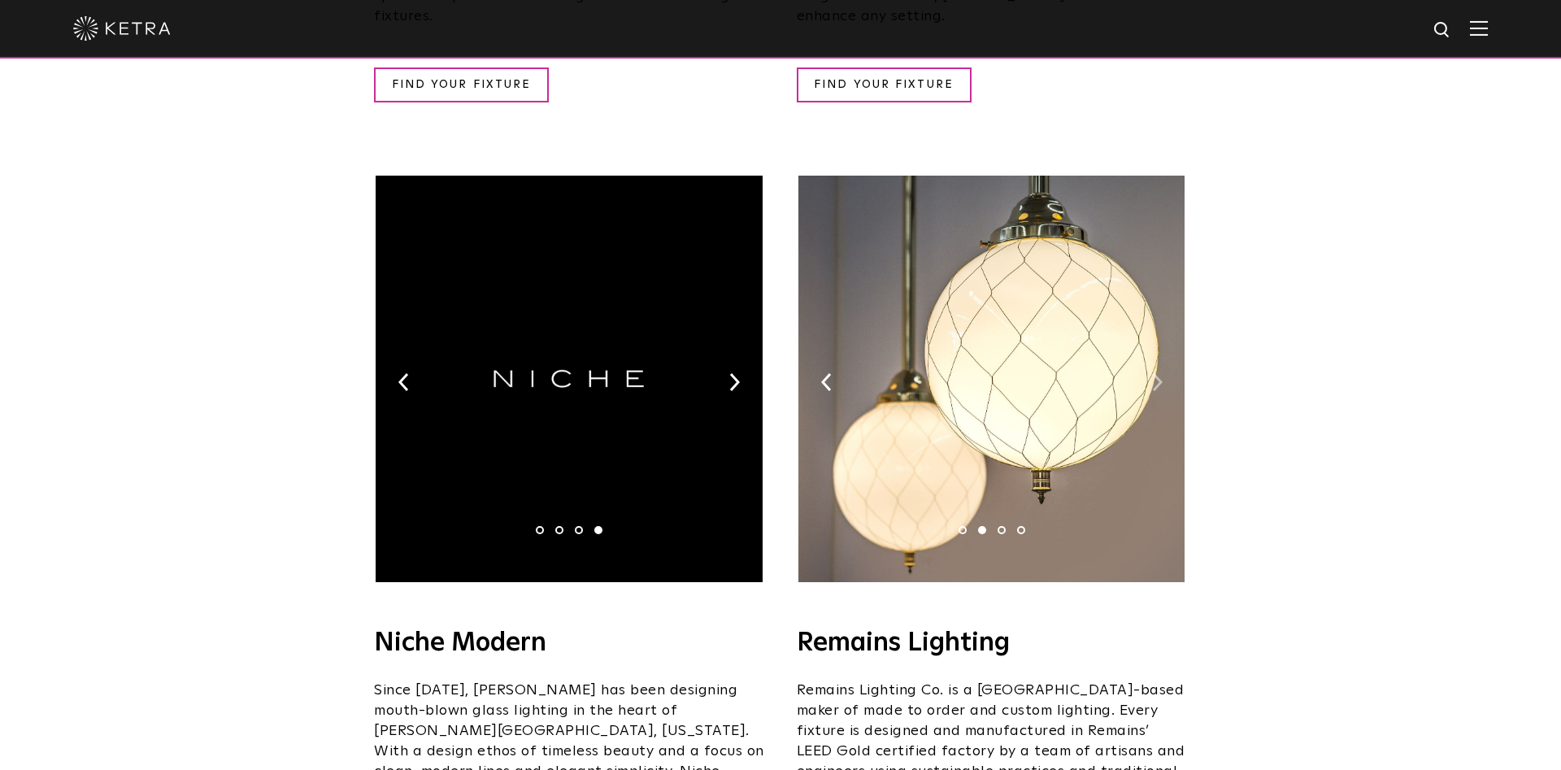
click at [1159, 373] on img at bounding box center [1157, 382] width 11 height 18
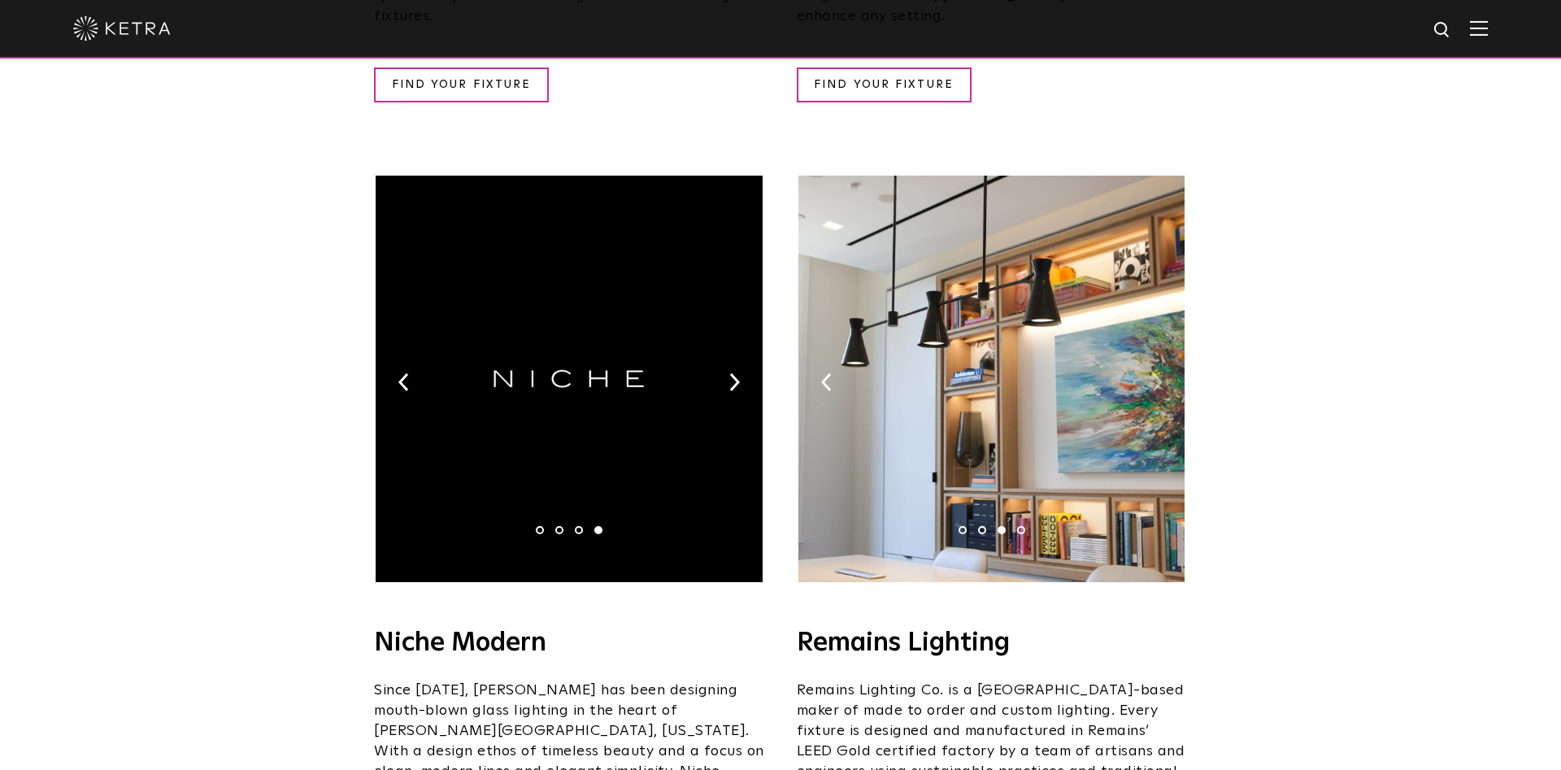
click at [1158, 373] on img at bounding box center [1157, 382] width 11 height 18
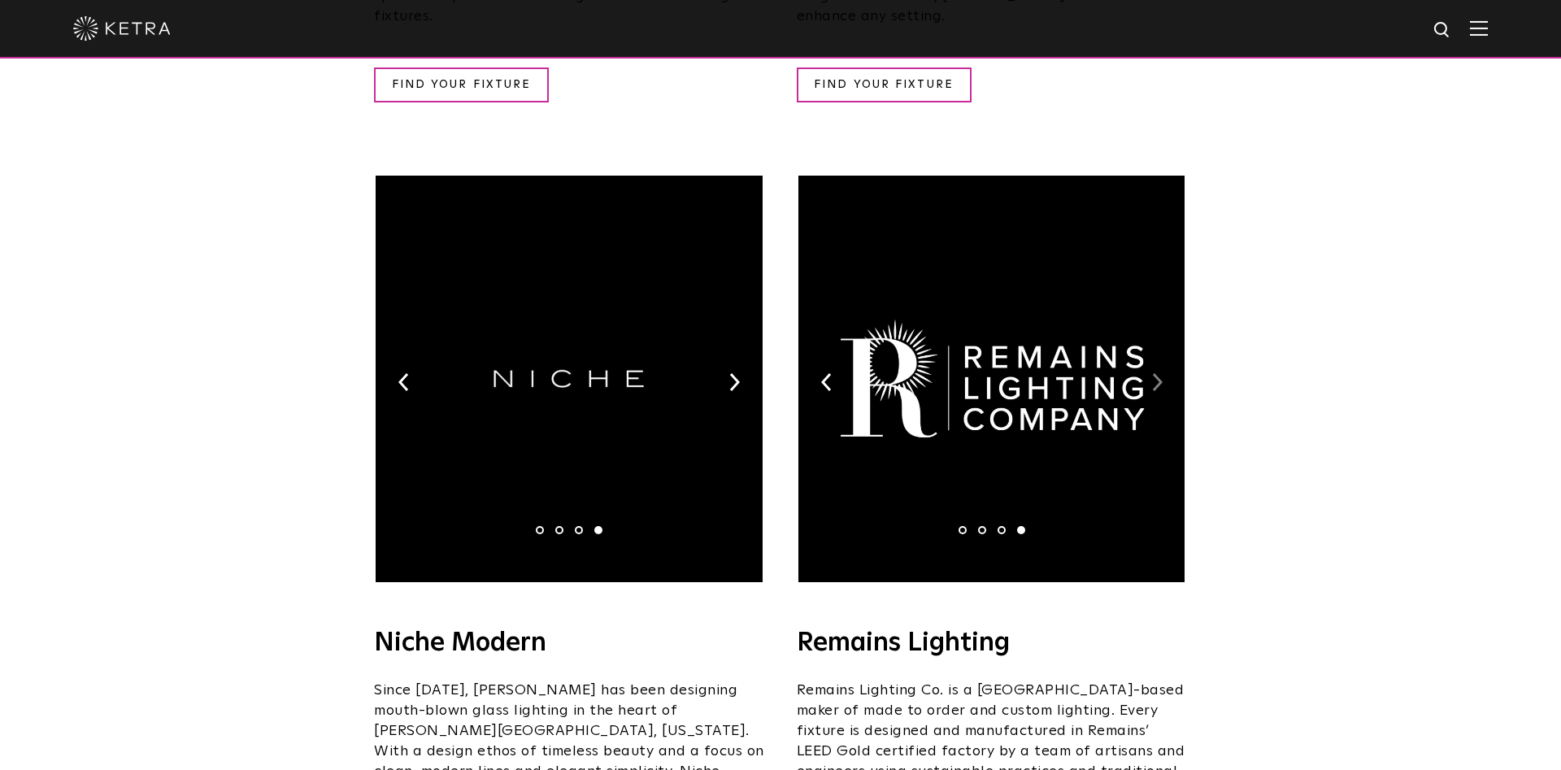
click at [1158, 373] on img at bounding box center [1157, 382] width 11 height 18
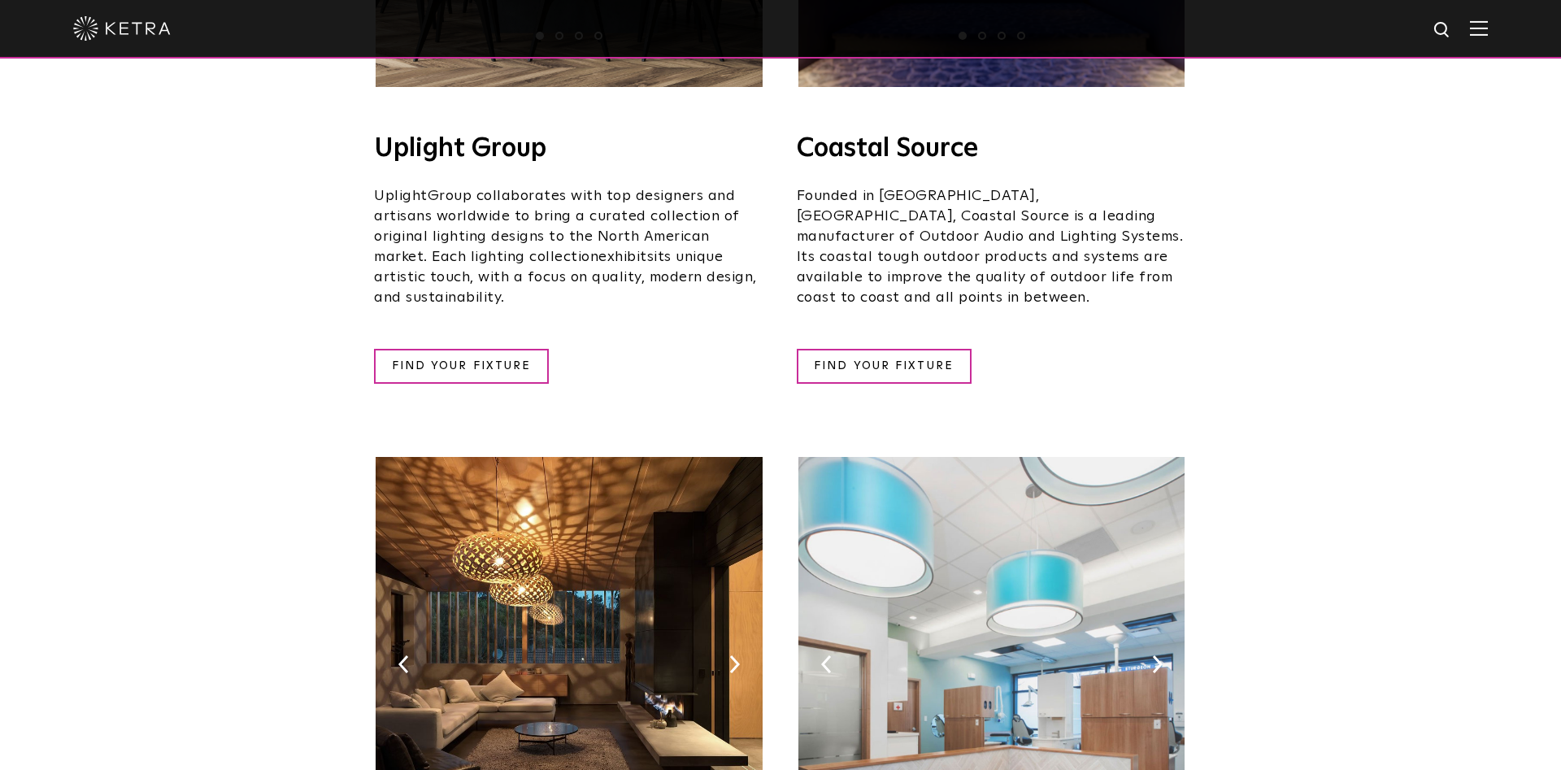
scroll to position [0, 0]
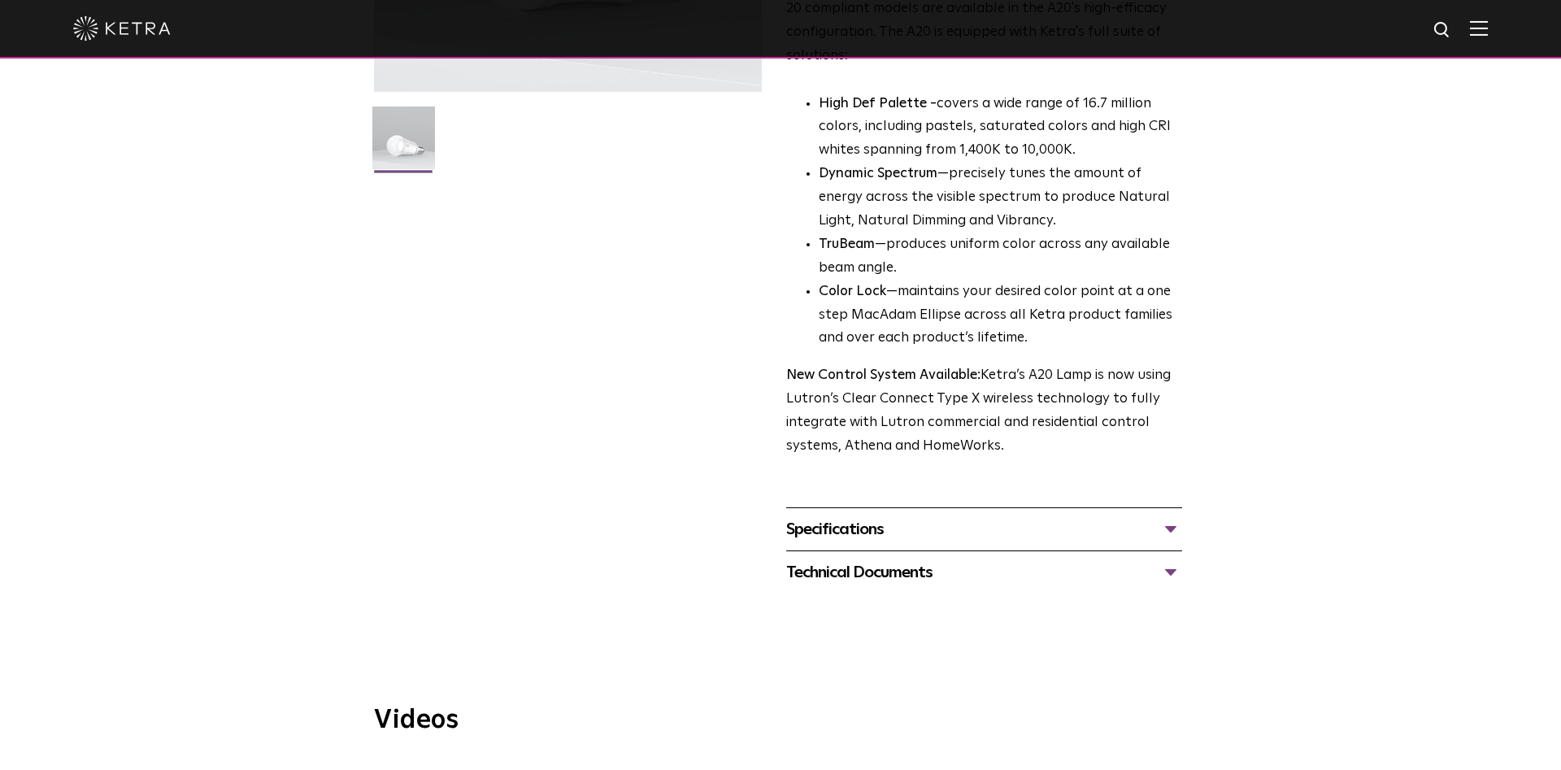
scroll to position [581, 0]
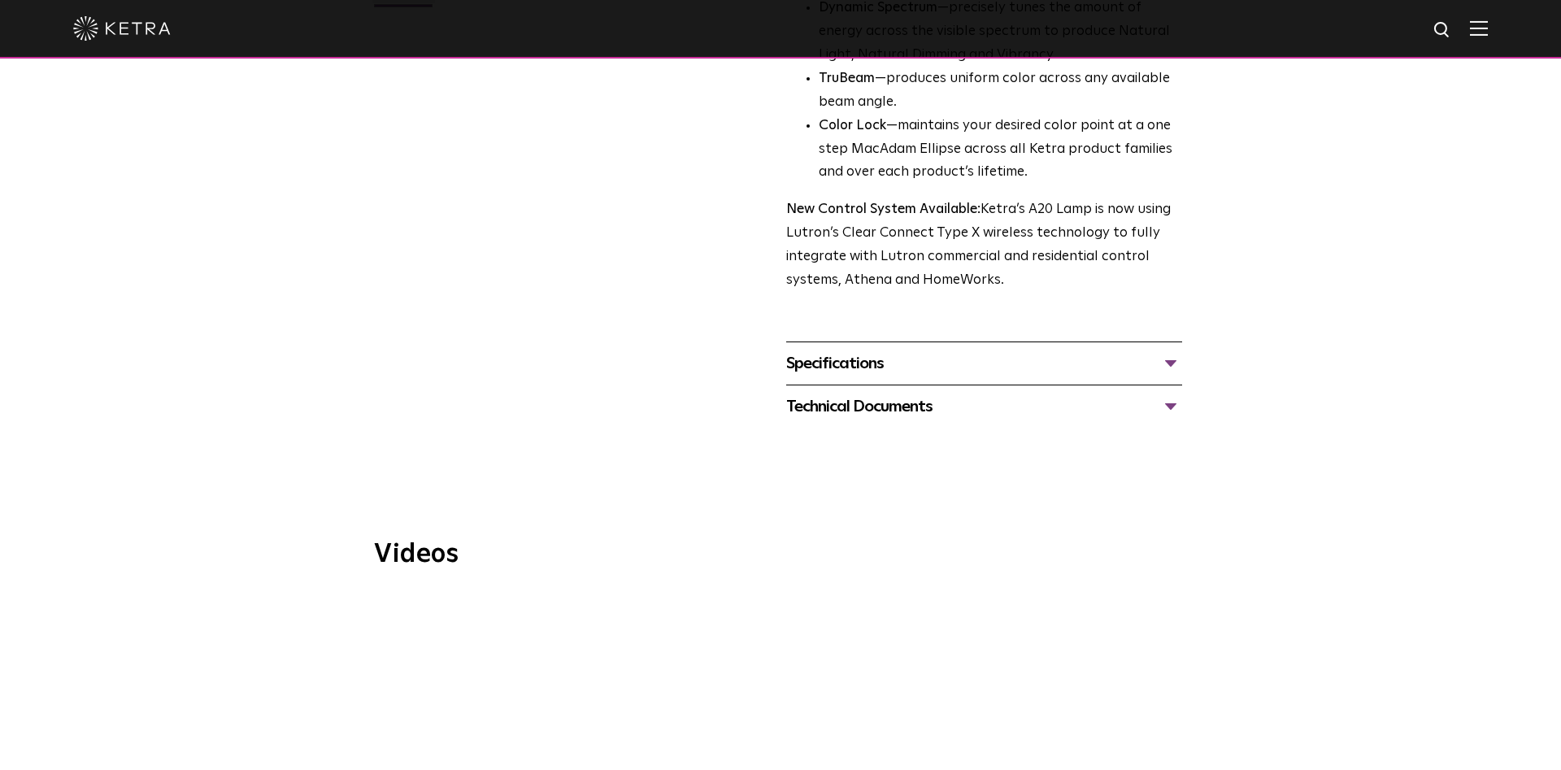
click at [862, 350] on div "Specifications" at bounding box center [984, 363] width 396 height 26
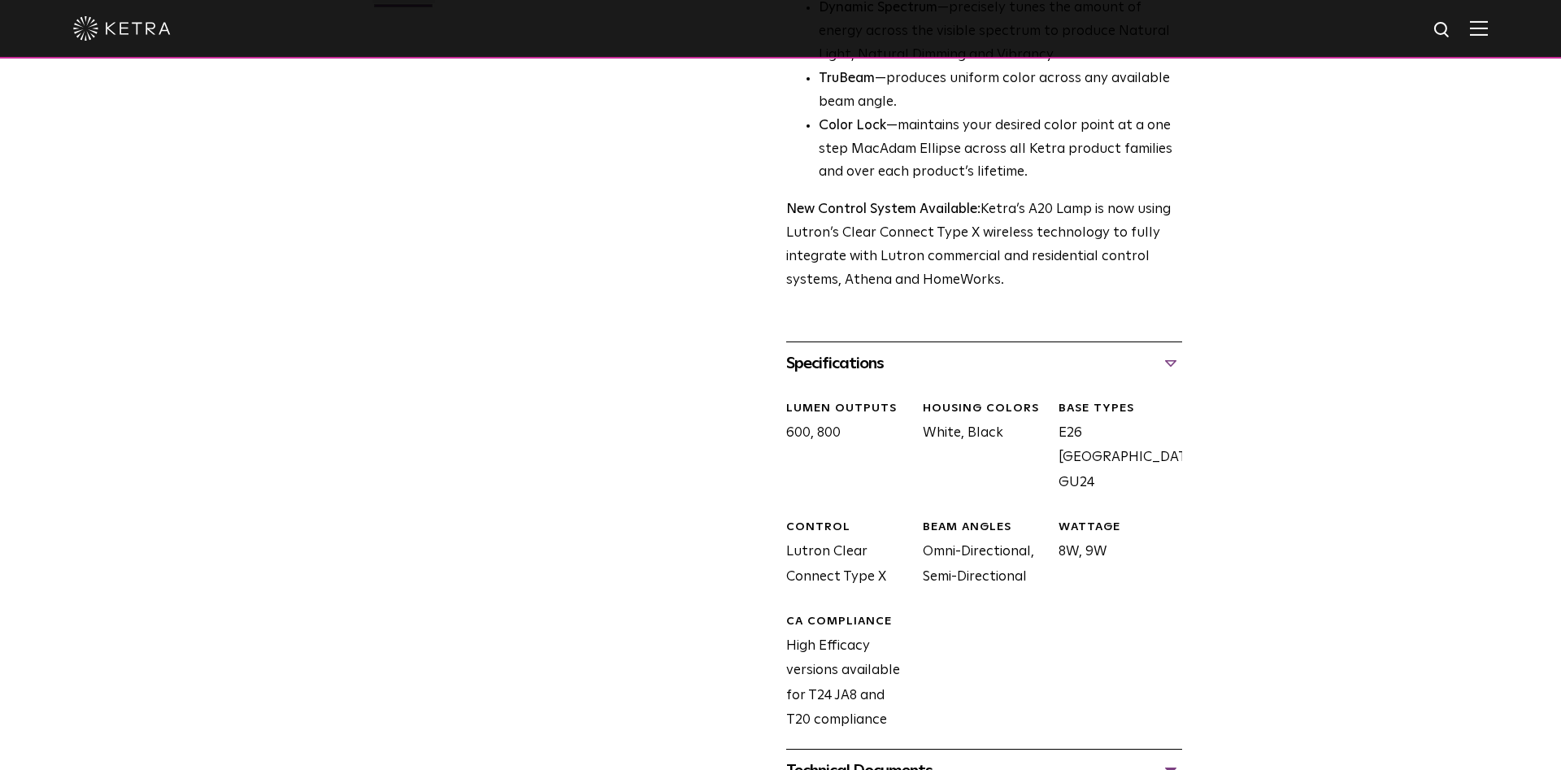
scroll to position [1078, 0]
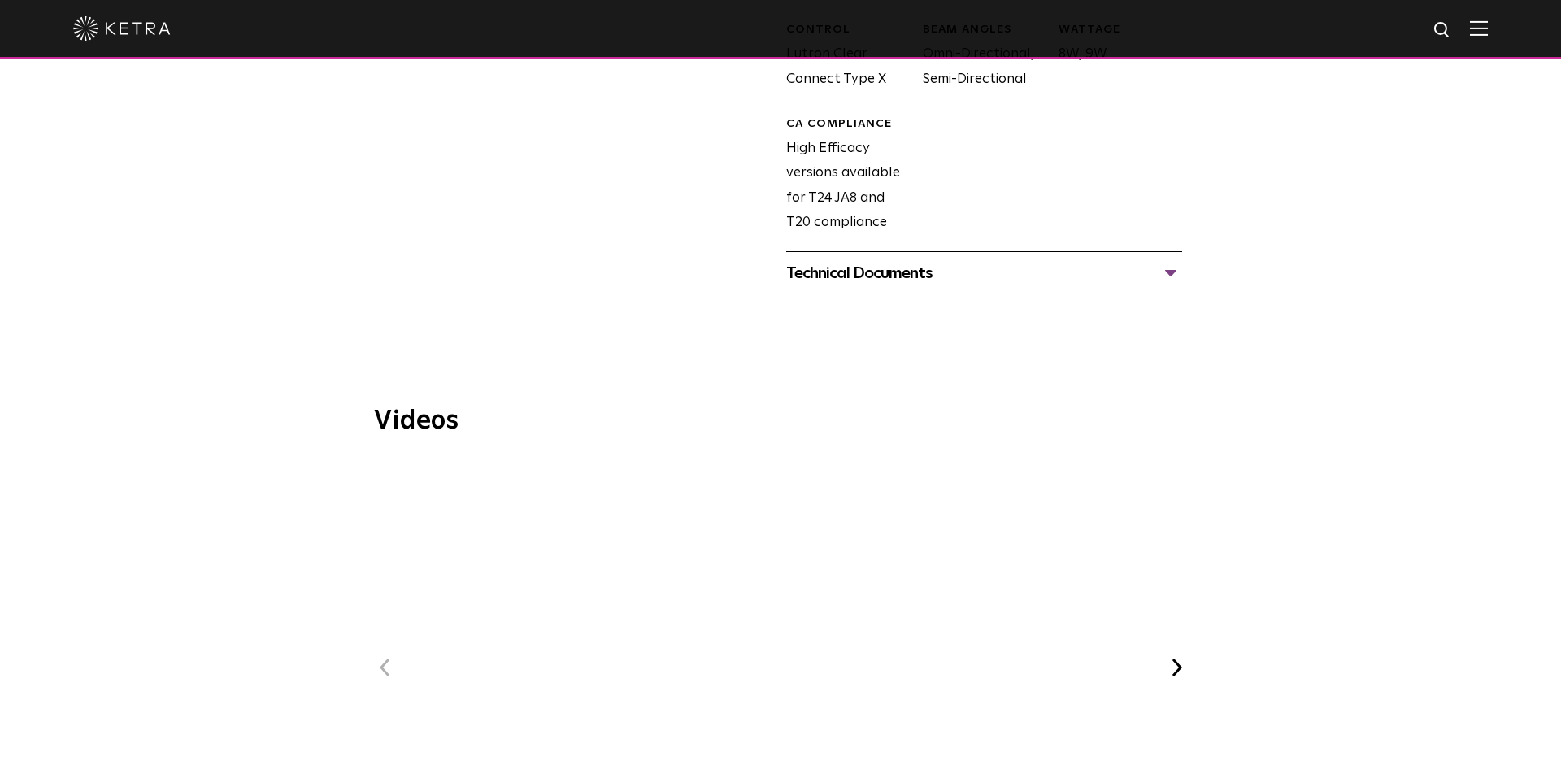
click at [876, 260] on div "Technical Documents" at bounding box center [984, 273] width 396 height 26
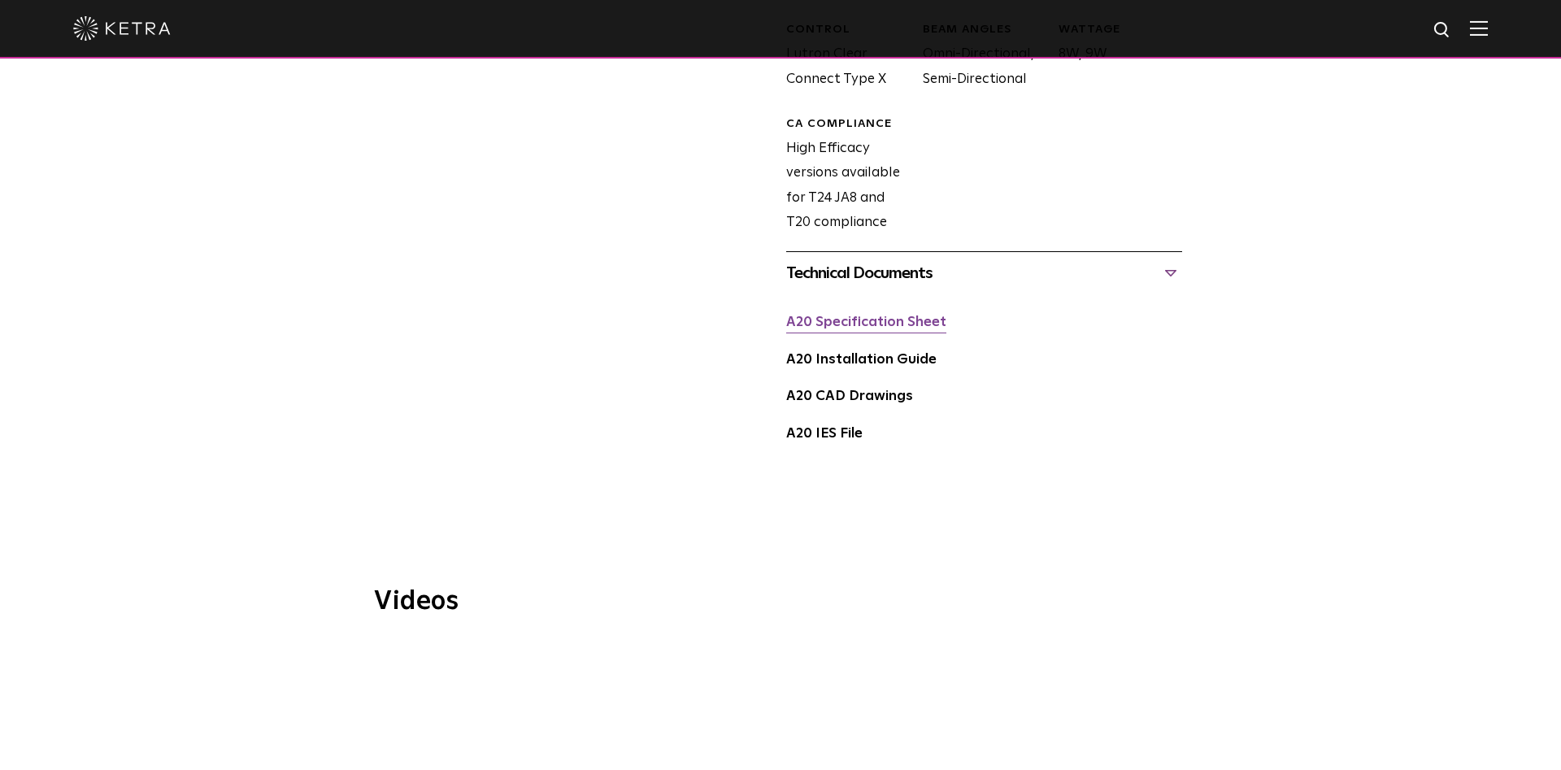
click at [868, 315] on link "A20 Specification Sheet" at bounding box center [866, 322] width 160 height 14
